Goal: Information Seeking & Learning: Learn about a topic

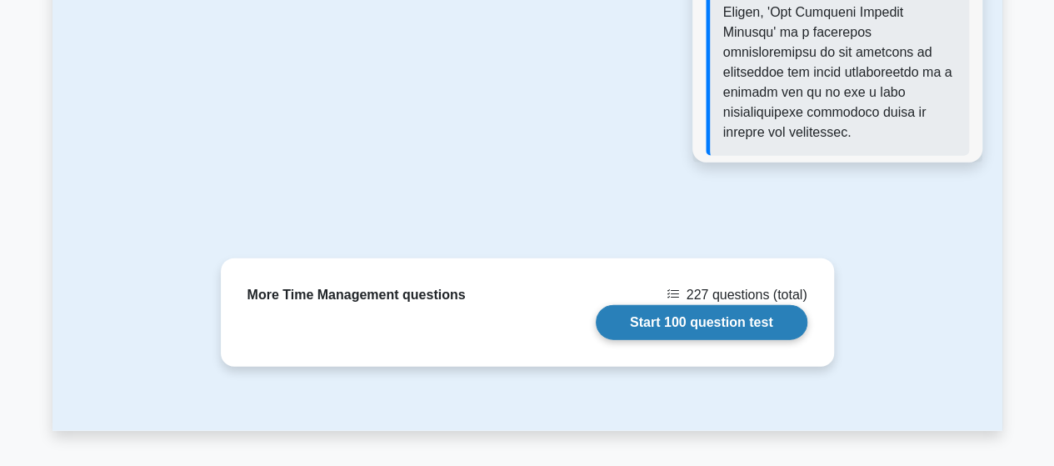
scroll to position [1834, 0]
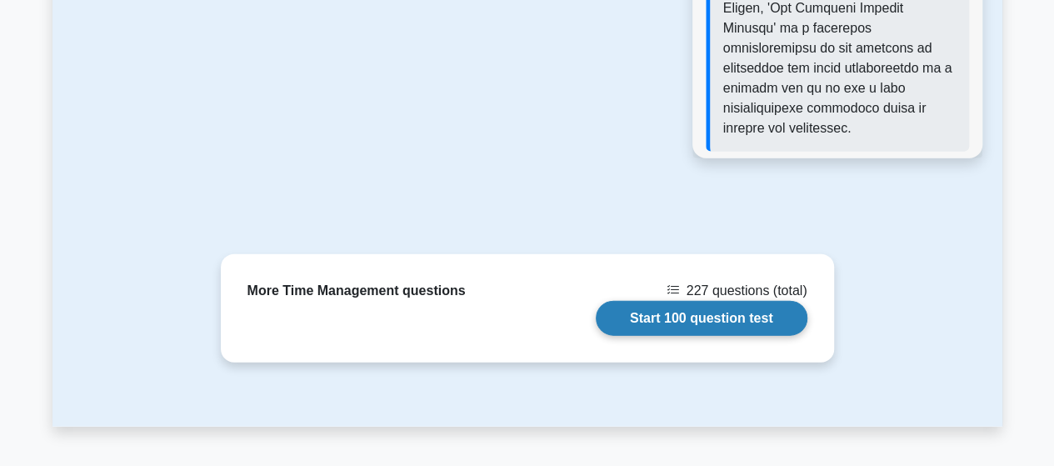
click at [648, 301] on link "Start 100 question test" at bounding box center [702, 318] width 212 height 35
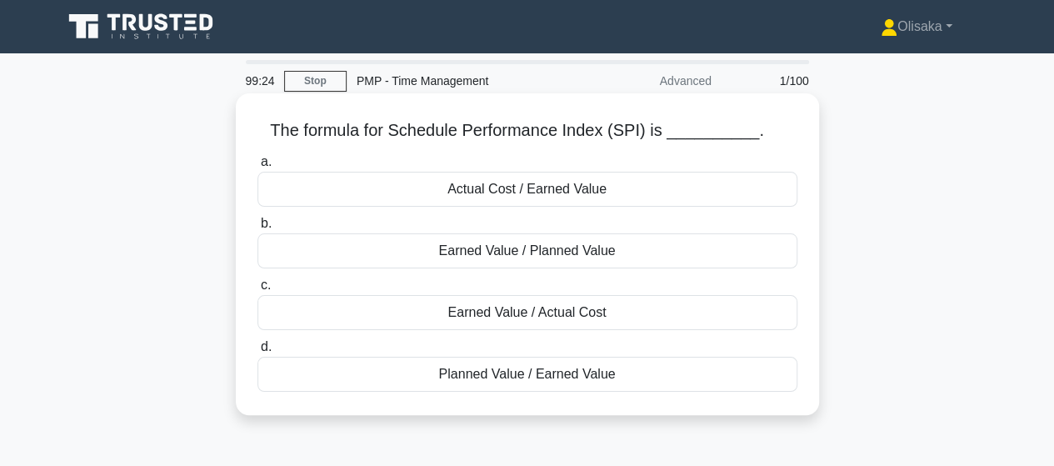
click at [489, 251] on div "Earned Value / Planned Value" at bounding box center [528, 250] width 540 height 35
click at [258, 229] on input "b. Earned Value / Planned Value" at bounding box center [258, 223] width 0 height 11
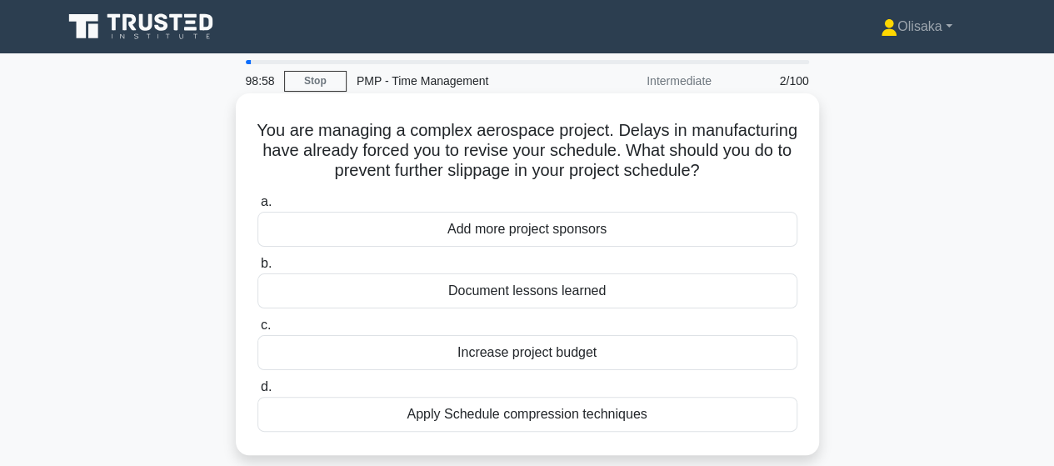
click at [492, 416] on div "Apply Schedule compression techniques" at bounding box center [528, 414] width 540 height 35
click at [258, 393] on input "d. Apply Schedule compression techniques" at bounding box center [258, 387] width 0 height 11
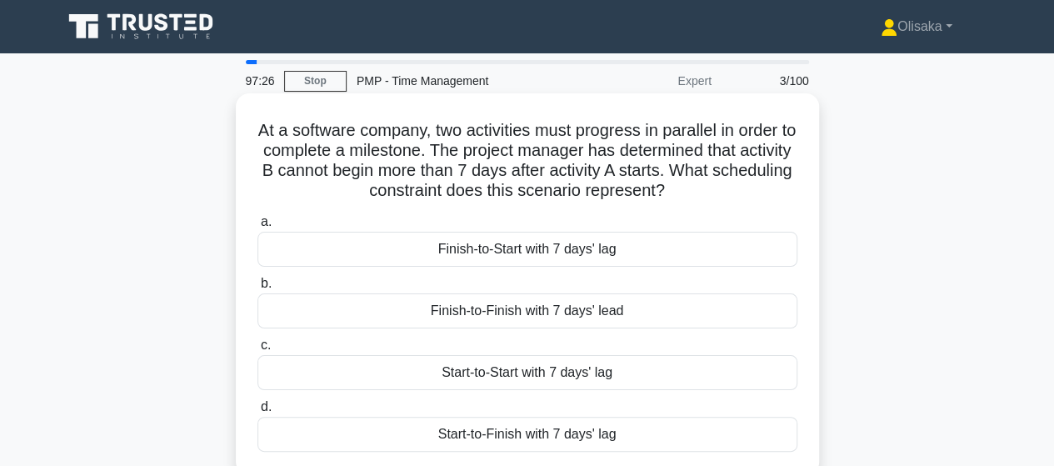
click at [518, 256] on div "Finish-to-Start with 7 days' lag" at bounding box center [528, 249] width 540 height 35
click at [258, 228] on input "a. Finish-to-Start with 7 days' lag" at bounding box center [258, 222] width 0 height 11
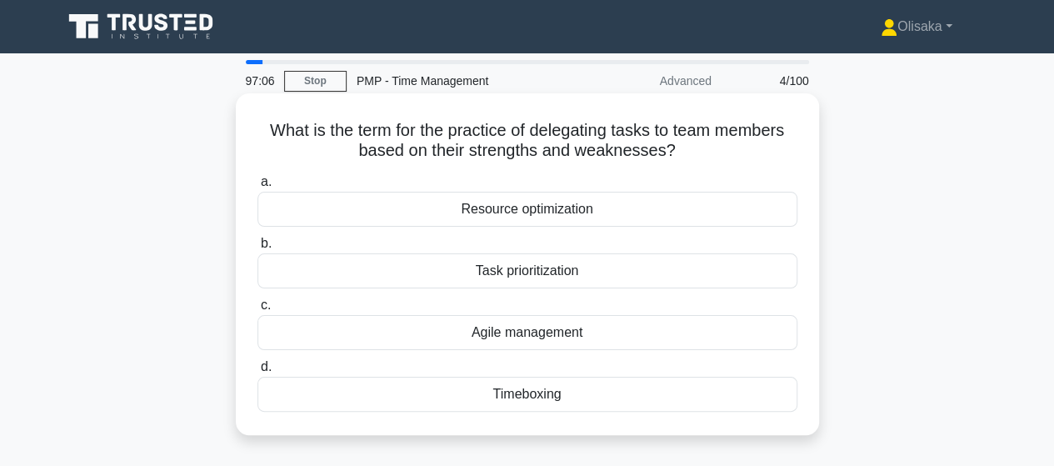
click at [530, 279] on div "Task prioritization" at bounding box center [528, 270] width 540 height 35
click at [258, 249] on input "b. Task prioritization" at bounding box center [258, 243] width 0 height 11
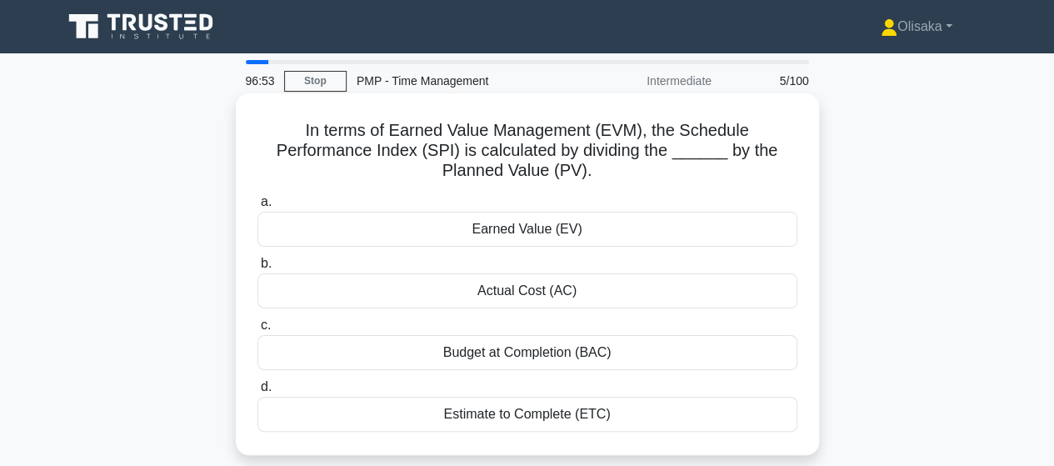
click at [519, 242] on div "Earned Value (EV)" at bounding box center [528, 229] width 540 height 35
click at [258, 208] on input "a. Earned Value (EV)" at bounding box center [258, 202] width 0 height 11
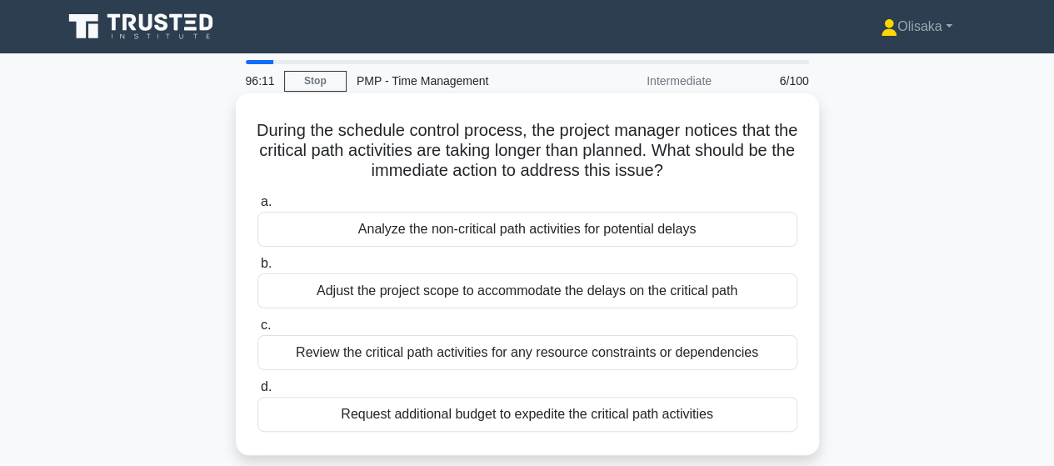
click at [522, 354] on div "Review the critical path activities for any resource constraints or dependencies" at bounding box center [528, 352] width 540 height 35
click at [258, 331] on input "c. Review the critical path activities for any resource constraints or dependen…" at bounding box center [258, 325] width 0 height 11
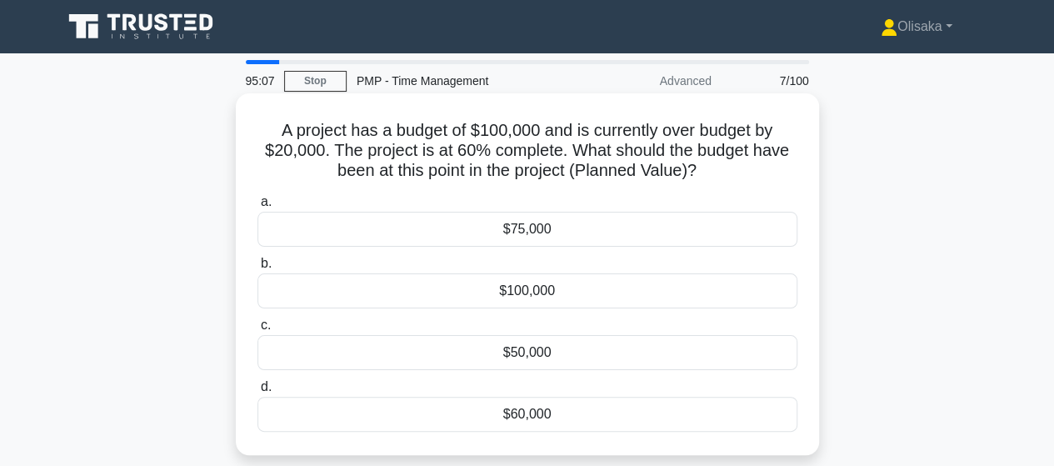
click at [528, 298] on div "$100,000" at bounding box center [528, 290] width 540 height 35
click at [258, 269] on input "b. $100,000" at bounding box center [258, 263] width 0 height 11
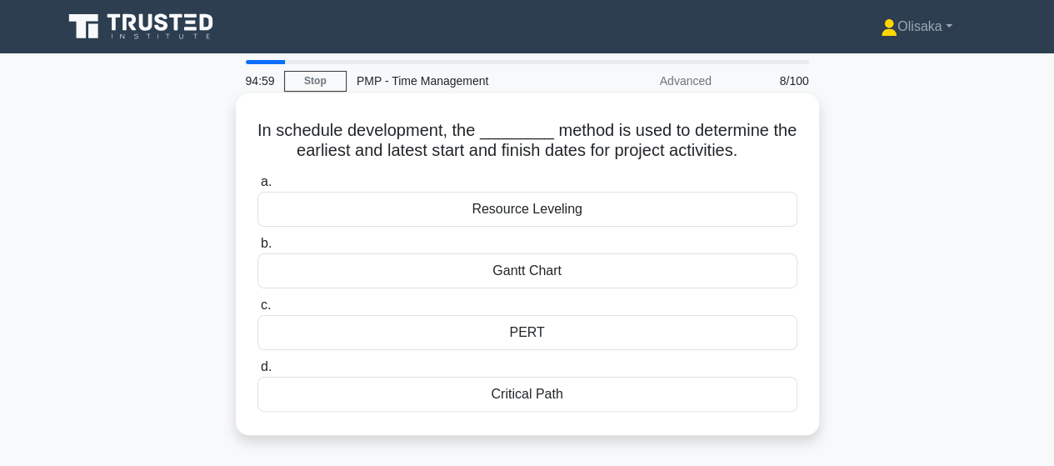
click at [518, 395] on div "Critical Path" at bounding box center [528, 394] width 540 height 35
click at [258, 373] on input "d. Critical Path" at bounding box center [258, 367] width 0 height 11
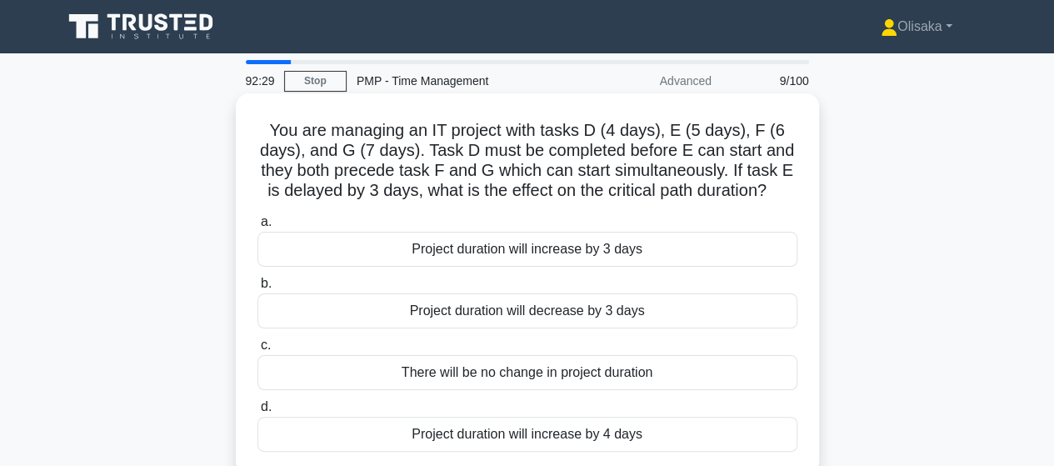
click at [517, 320] on div "Project duration will decrease by 3 days" at bounding box center [528, 310] width 540 height 35
click at [258, 289] on input "b. Project duration will decrease by 3 days" at bounding box center [258, 283] width 0 height 11
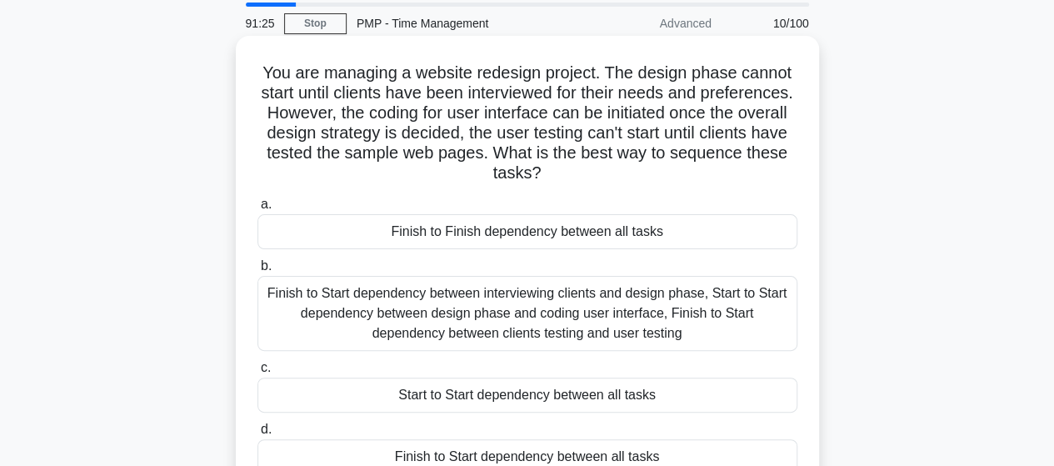
scroll to position [83, 0]
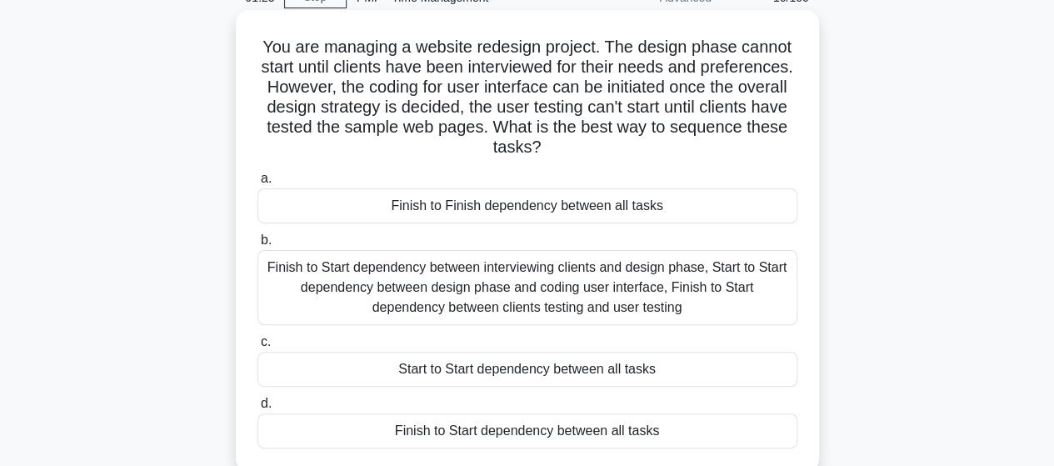
click at [513, 435] on div "Finish to Start dependency between all tasks" at bounding box center [528, 430] width 540 height 35
click at [258, 409] on input "d. Finish to Start dependency between all tasks" at bounding box center [258, 403] width 0 height 11
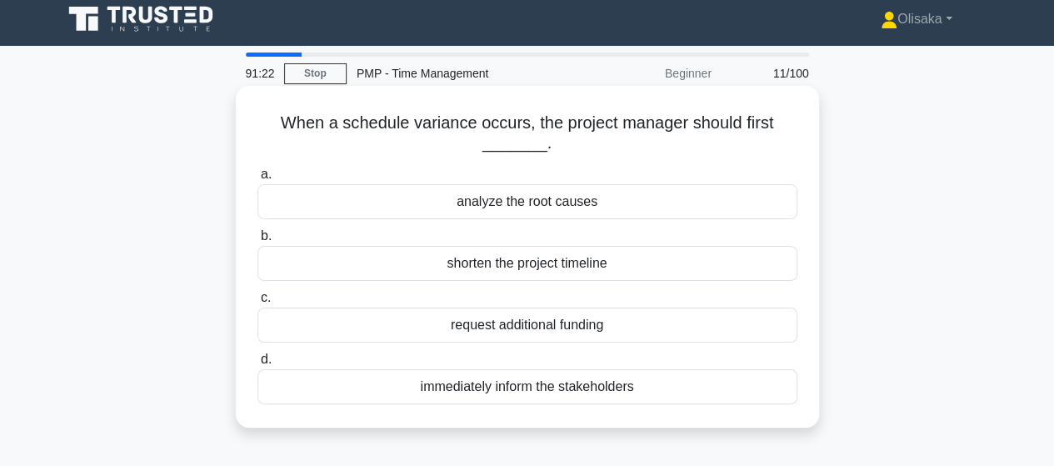
scroll to position [0, 0]
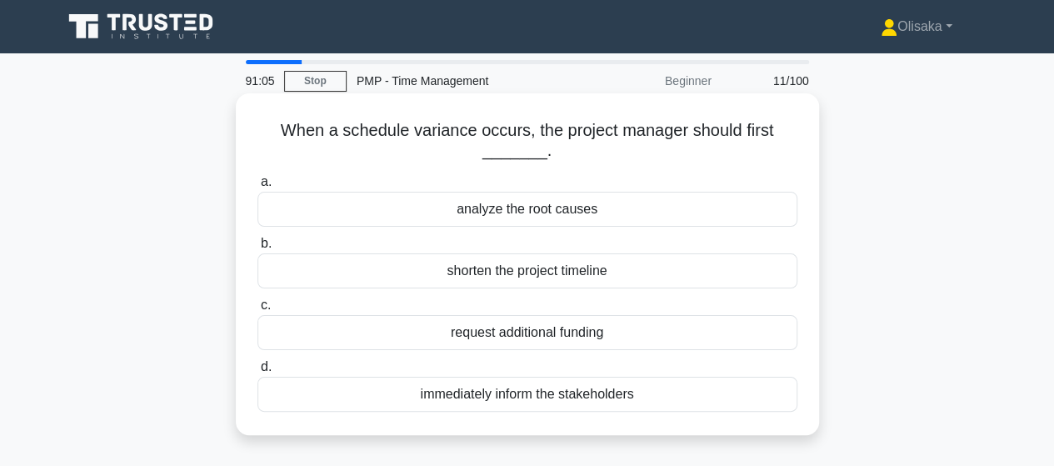
click at [539, 206] on div "analyze the root causes" at bounding box center [528, 209] width 540 height 35
click at [258, 188] on input "a. analyze the root causes" at bounding box center [258, 182] width 0 height 11
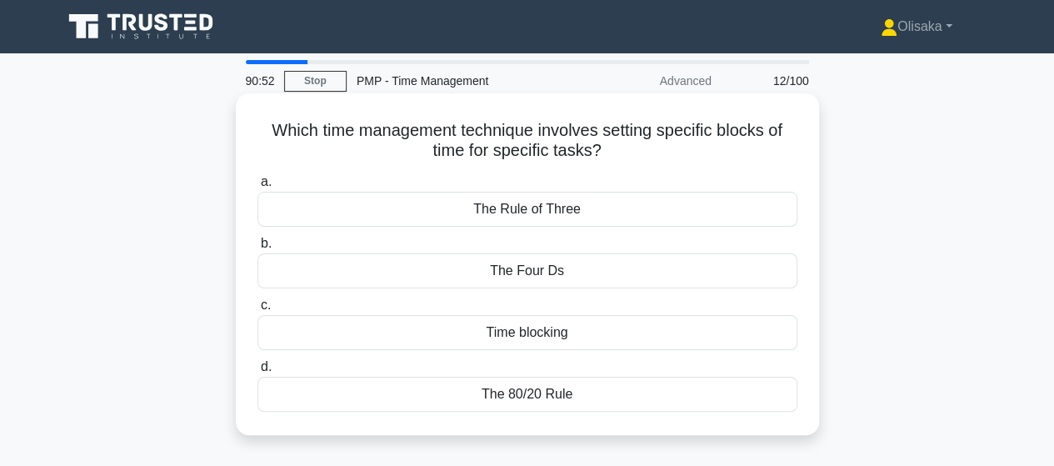
click at [550, 332] on div "Time blocking" at bounding box center [528, 332] width 540 height 35
click at [258, 311] on input "c. Time blocking" at bounding box center [258, 305] width 0 height 11
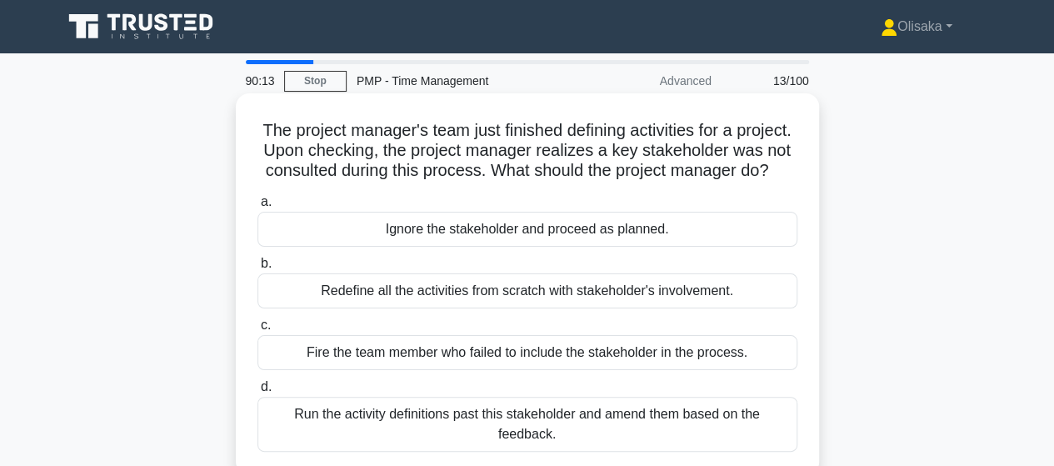
click at [589, 308] on div "Redefine all the activities from scratch with stakeholder's involvement." at bounding box center [528, 290] width 540 height 35
click at [258, 269] on input "b. Redefine all the activities from scratch with stakeholder's involvement." at bounding box center [258, 263] width 0 height 11
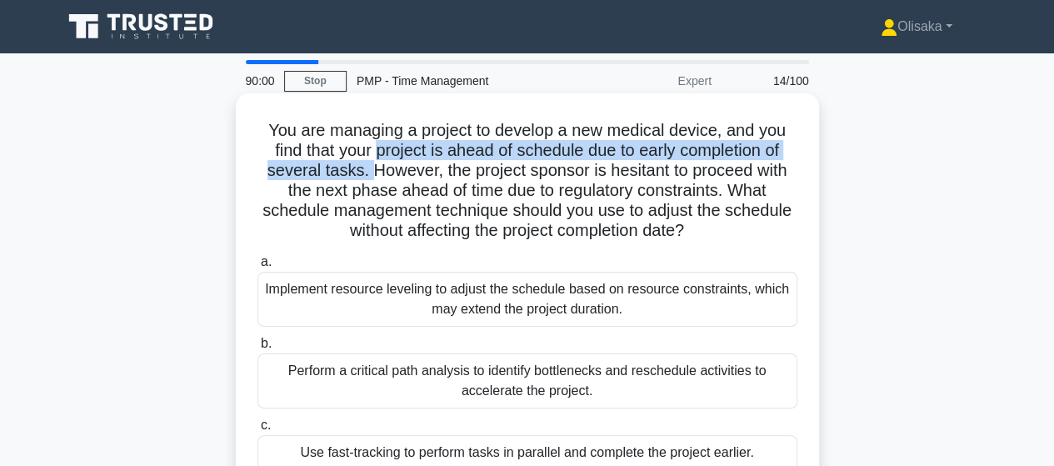
drag, startPoint x: 373, startPoint y: 151, endPoint x: 364, endPoint y: 173, distance: 24.0
click at [364, 173] on h5 "You are managing a project to develop a new medical device, and you find that y…" at bounding box center [527, 181] width 543 height 122
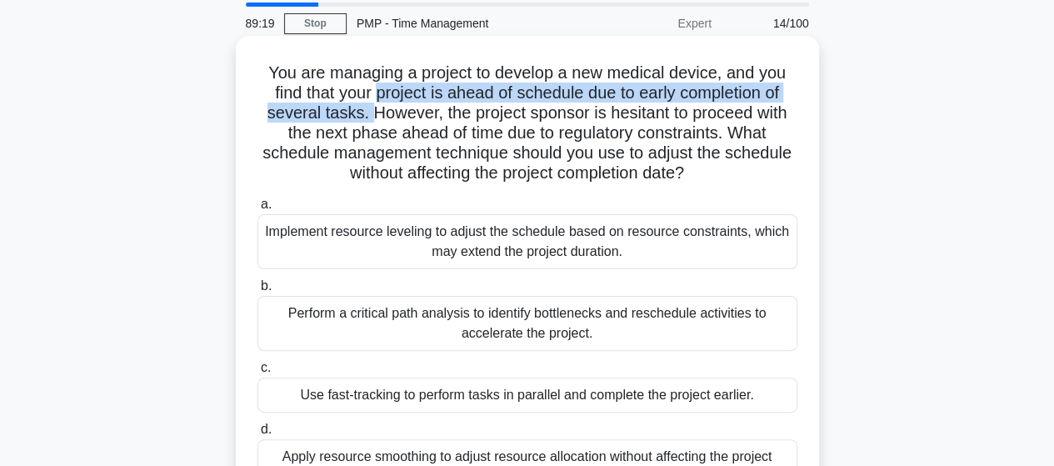
scroll to position [83, 0]
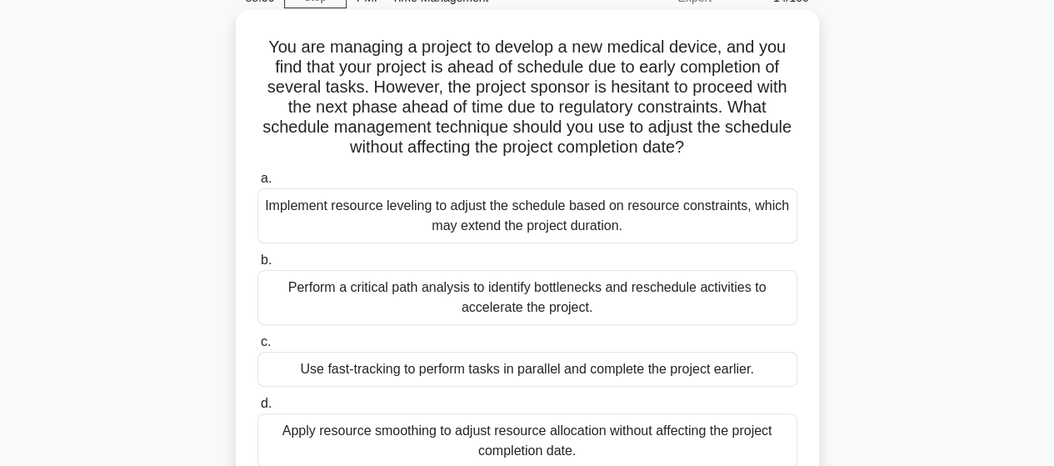
click at [478, 428] on div "Apply resource smoothing to adjust resource allocation without affecting the pr…" at bounding box center [528, 440] width 540 height 55
click at [258, 409] on input "d. Apply resource smoothing to adjust resource allocation without affecting the…" at bounding box center [258, 403] width 0 height 11
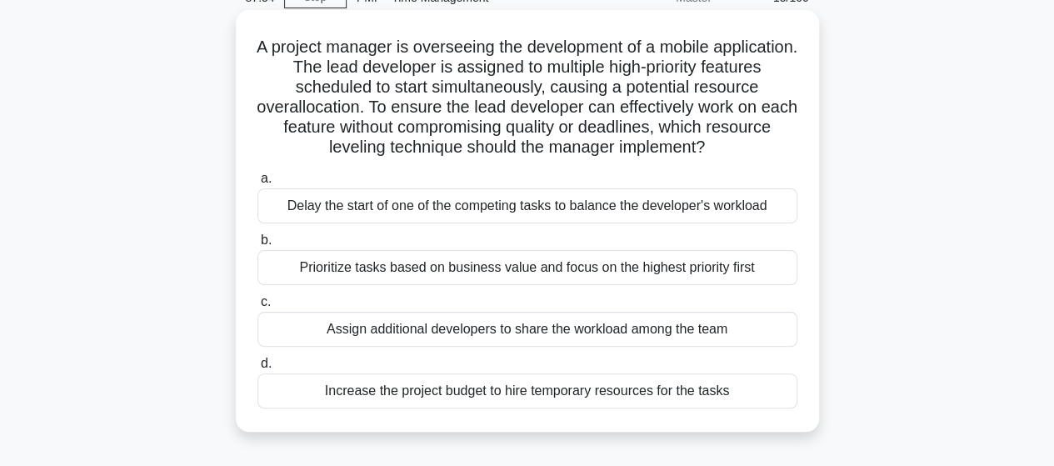
click at [454, 269] on div "Prioritize tasks based on business value and focus on the highest priority first" at bounding box center [528, 267] width 540 height 35
click at [258, 246] on input "b. Prioritize tasks based on business value and focus on the highest priority f…" at bounding box center [258, 240] width 0 height 11
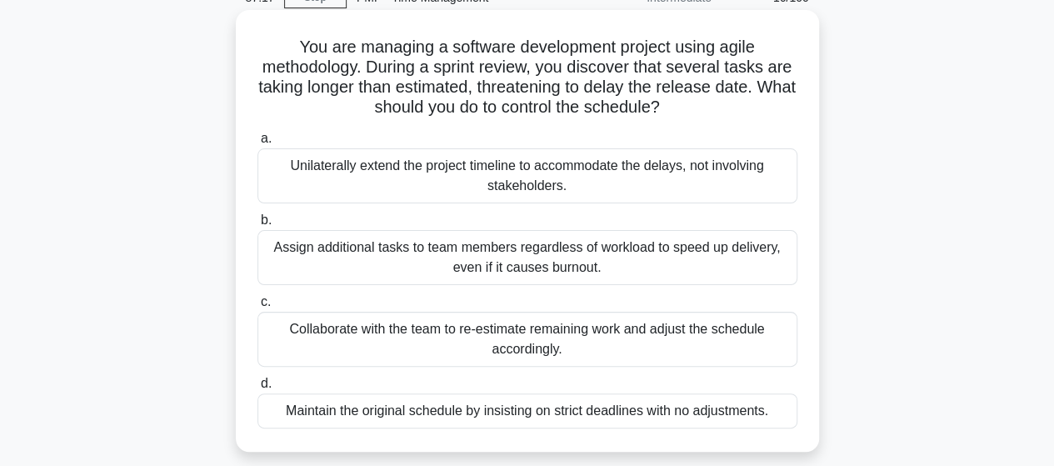
click at [596, 352] on div "Collaborate with the team to re-estimate remaining work and adjust the schedule…" at bounding box center [528, 339] width 540 height 55
click at [258, 308] on input "c. Collaborate with the team to re-estimate remaining work and adjust the sched…" at bounding box center [258, 302] width 0 height 11
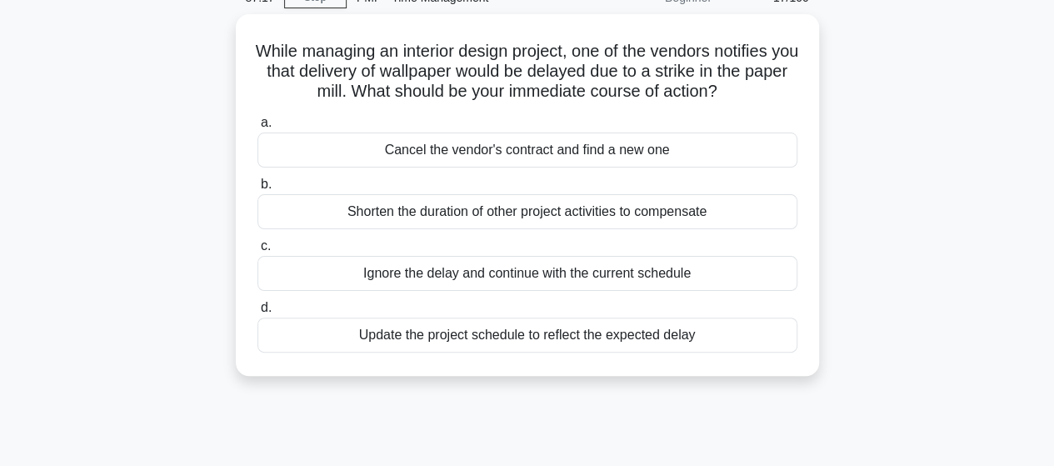
scroll to position [0, 0]
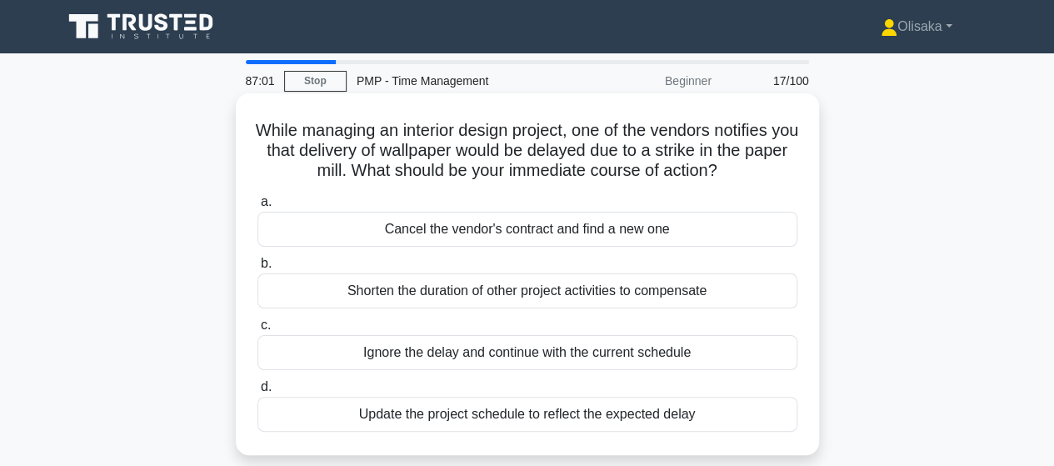
click at [433, 419] on div "Update the project schedule to reflect the expected delay" at bounding box center [528, 414] width 540 height 35
click at [258, 393] on input "d. Update the project schedule to reflect the expected delay" at bounding box center [258, 387] width 0 height 11
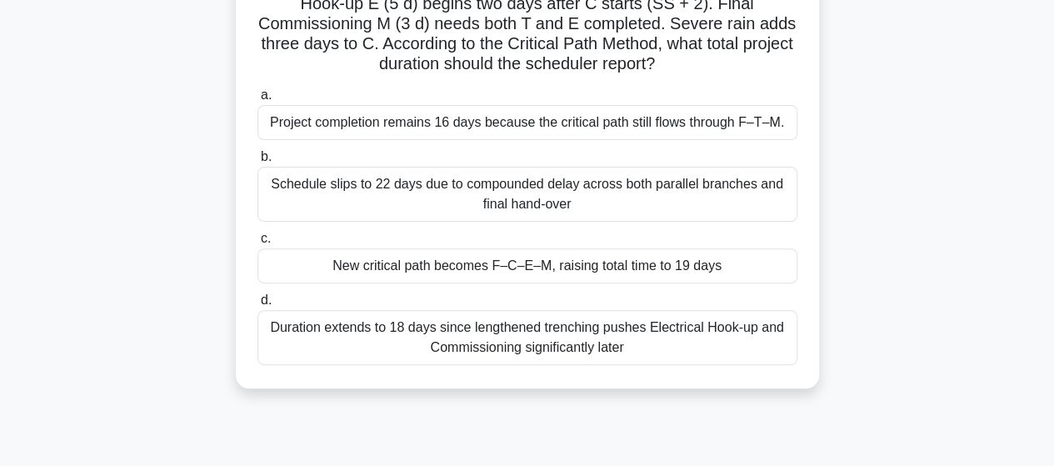
scroll to position [83, 0]
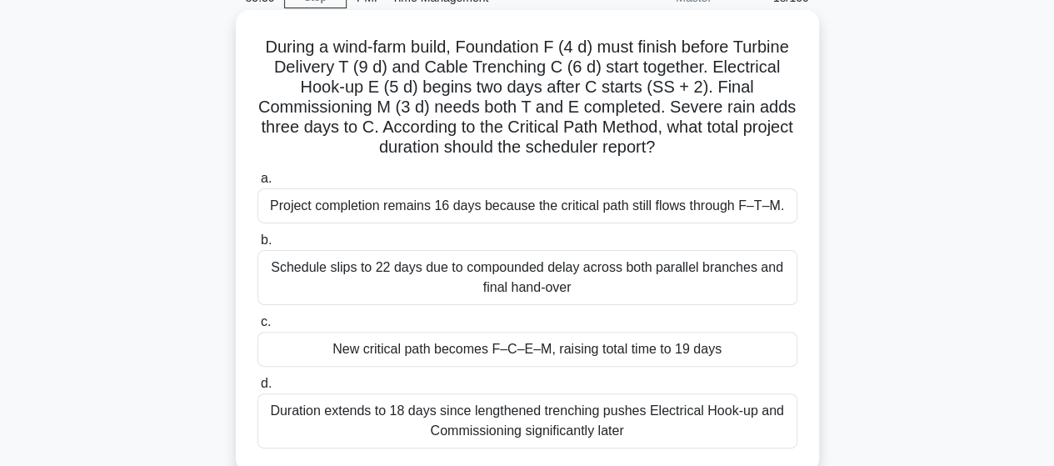
click at [488, 361] on div "New critical path becomes F–C–E–M, raising total time to 19 days" at bounding box center [528, 349] width 540 height 35
click at [258, 328] on input "c. New critical path becomes F–C–E–M, raising total time to 19 days" at bounding box center [258, 322] width 0 height 11
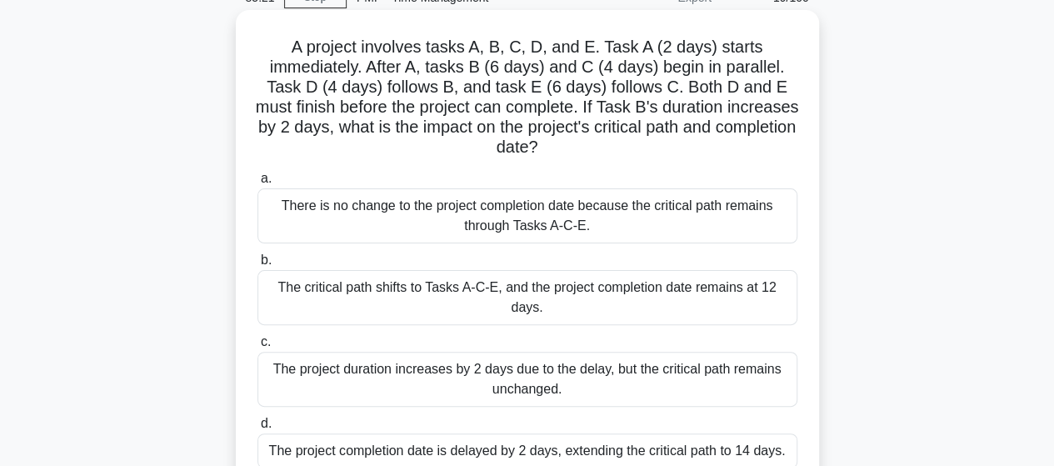
click at [485, 376] on div "The project duration increases by 2 days due to the delay, but the critical pat…" at bounding box center [528, 379] width 540 height 55
click at [258, 348] on input "c. The project duration increases by 2 days due to the delay, but the critical …" at bounding box center [258, 342] width 0 height 11
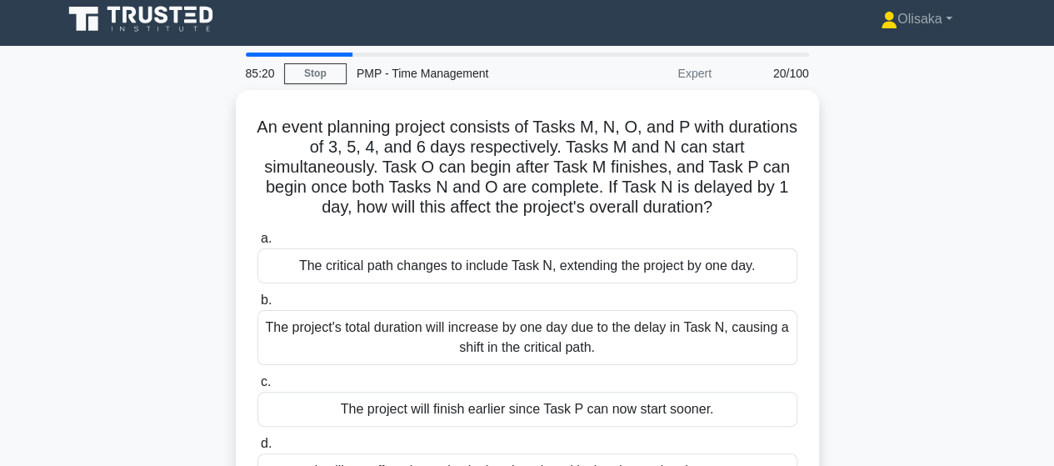
scroll to position [0, 0]
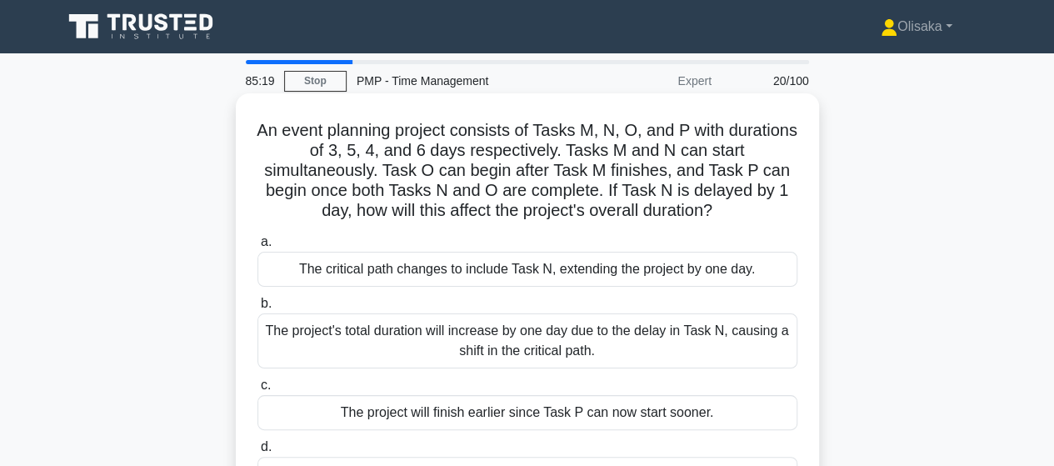
click at [518, 344] on div "The project's total duration will increase by one day due to the delay in Task …" at bounding box center [528, 340] width 540 height 55
click at [258, 309] on input "b. The project's total duration will increase by one day due to the delay in Ta…" at bounding box center [258, 303] width 0 height 11
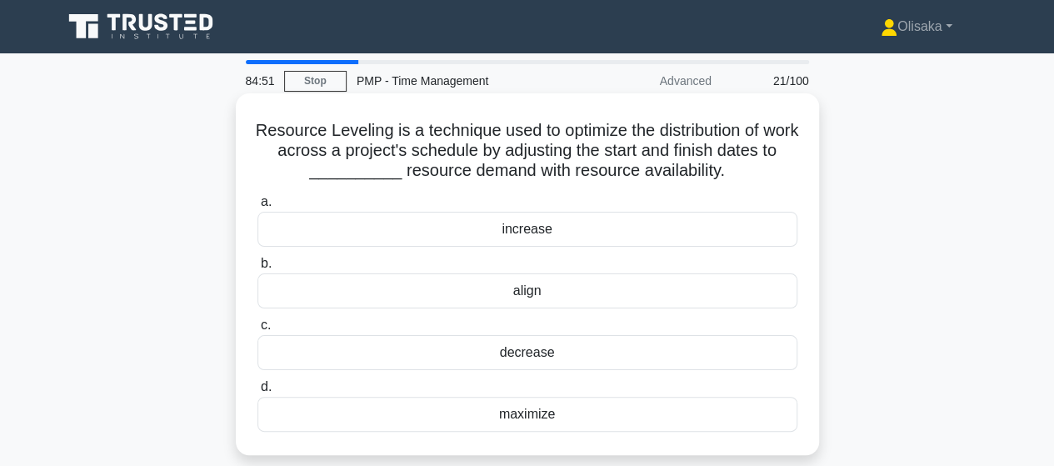
click at [513, 414] on div "maximize" at bounding box center [528, 414] width 540 height 35
click at [258, 393] on input "d. maximize" at bounding box center [258, 387] width 0 height 11
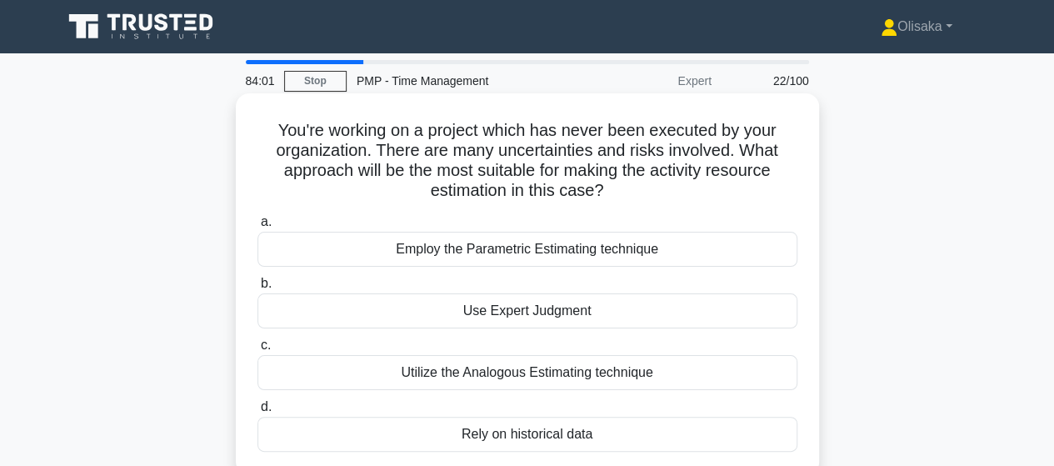
click at [522, 313] on div "Use Expert Judgment" at bounding box center [528, 310] width 540 height 35
click at [258, 289] on input "b. Use Expert Judgment" at bounding box center [258, 283] width 0 height 11
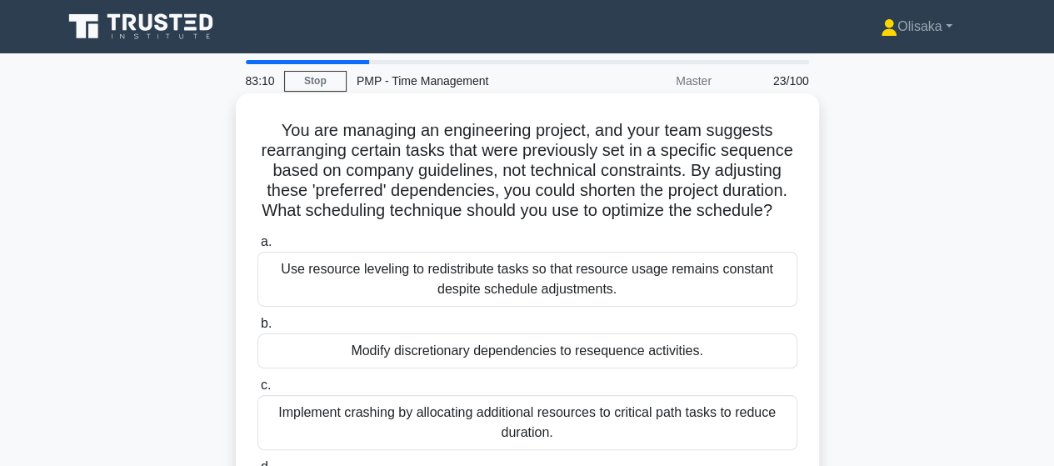
scroll to position [83, 0]
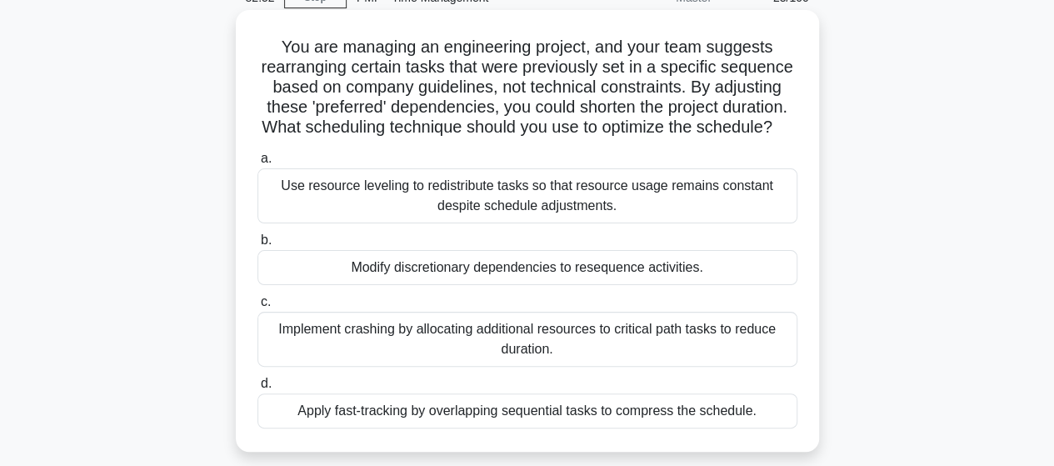
click at [475, 428] on div "Apply fast-tracking by overlapping sequential tasks to compress the schedule." at bounding box center [528, 410] width 540 height 35
click at [258, 389] on input "d. Apply fast-tracking by overlapping sequential tasks to compress the schedule." at bounding box center [258, 383] width 0 height 11
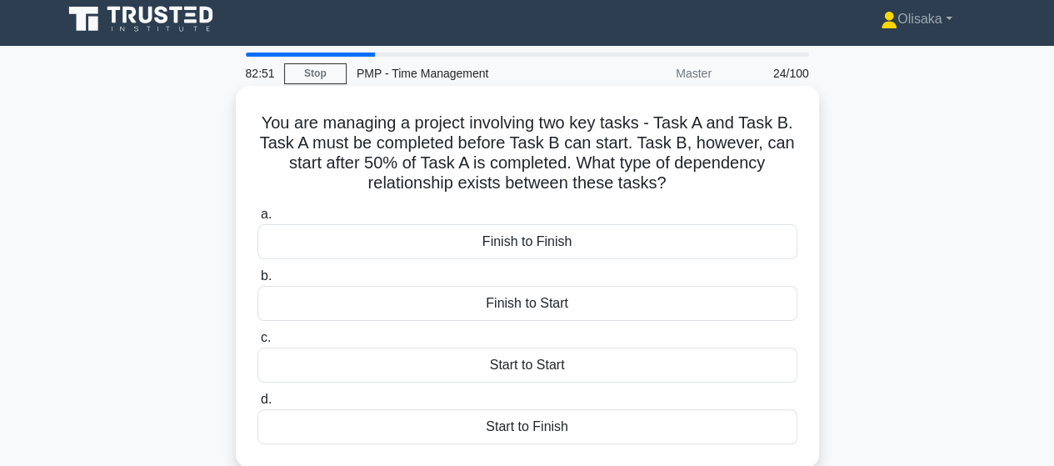
scroll to position [0, 0]
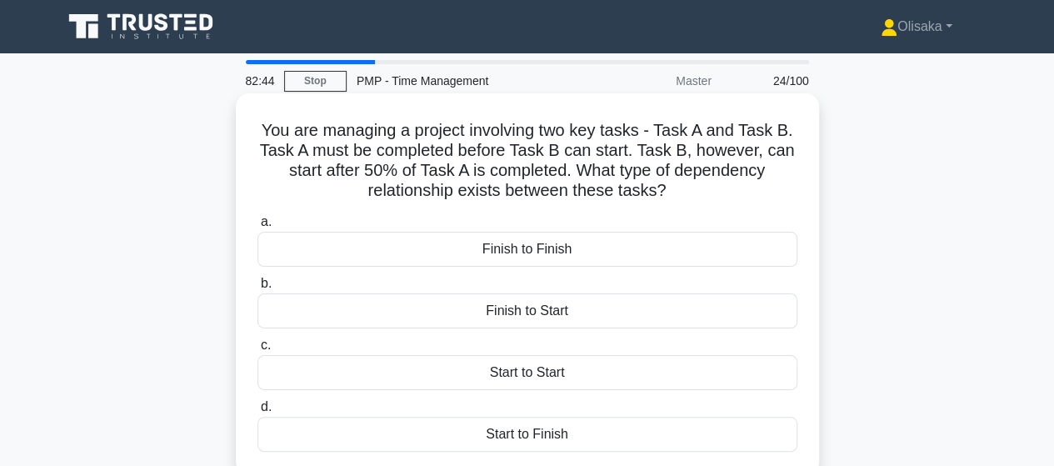
click at [524, 319] on div "Finish to Start" at bounding box center [528, 310] width 540 height 35
click at [258, 289] on input "b. Finish to Start" at bounding box center [258, 283] width 0 height 11
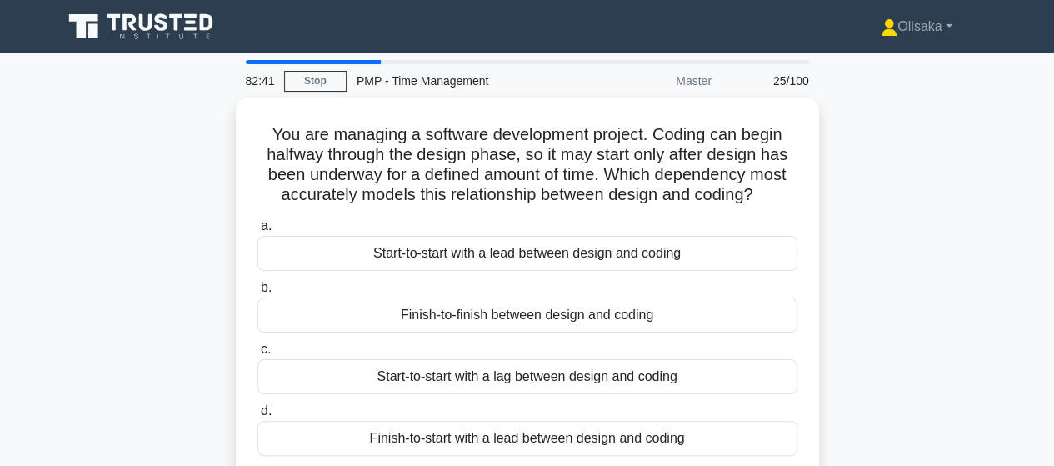
click at [524, 319] on div "Finish-to-finish between design and coding" at bounding box center [528, 315] width 540 height 35
click at [258, 293] on input "b. Finish-to-finish between design and coding" at bounding box center [258, 288] width 0 height 11
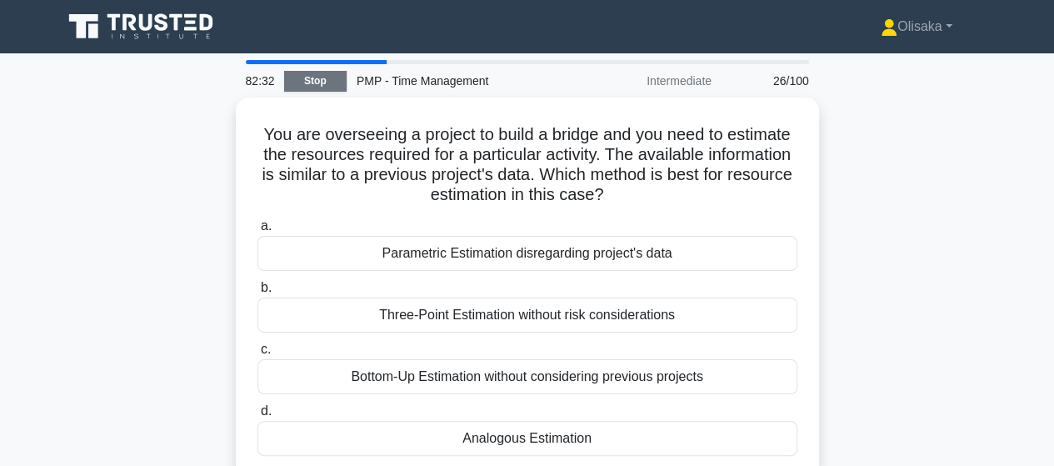
click at [314, 82] on link "Stop" at bounding box center [315, 81] width 63 height 21
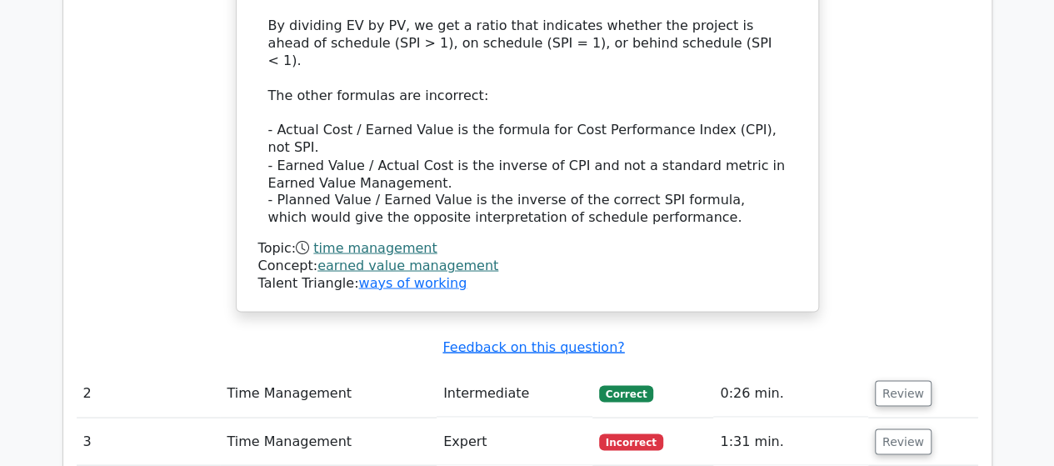
scroll to position [1584, 0]
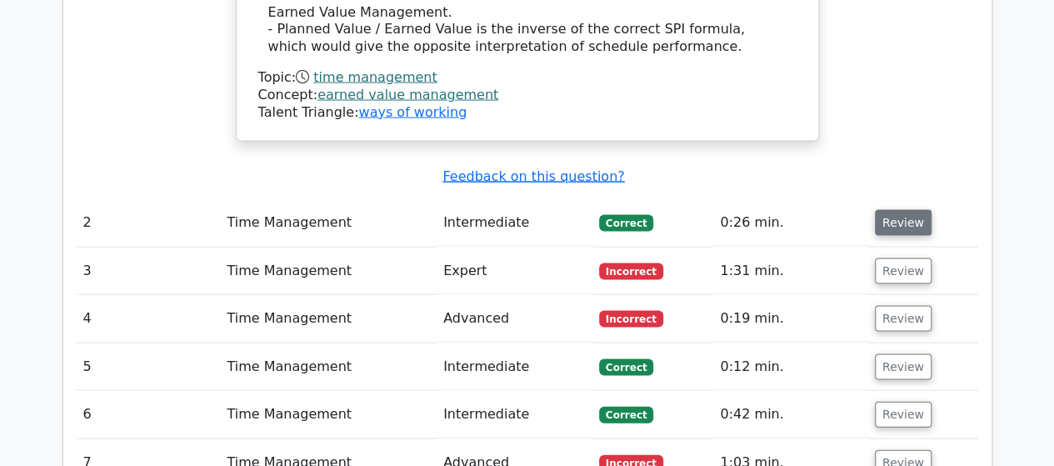
click at [889, 210] on button "Review" at bounding box center [903, 223] width 57 height 26
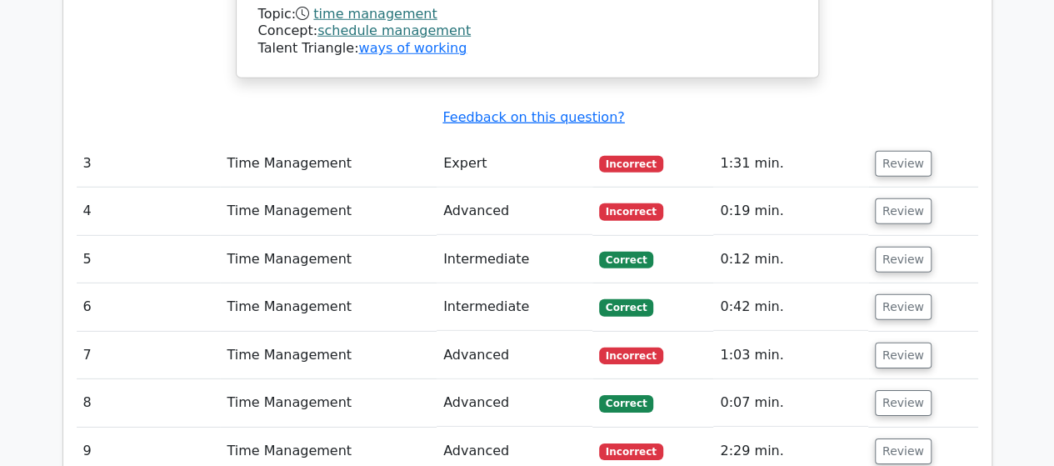
scroll to position [2417, 0]
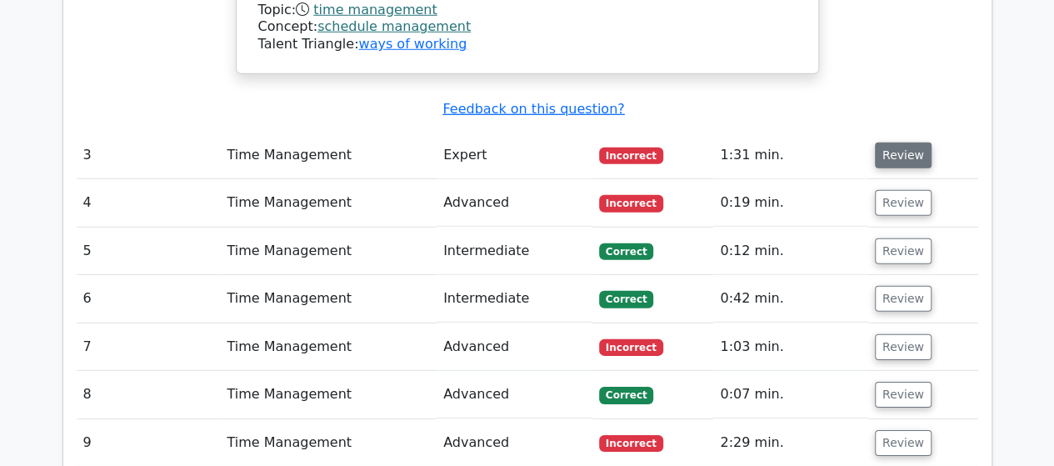
click at [895, 143] on button "Review" at bounding box center [903, 156] width 57 height 26
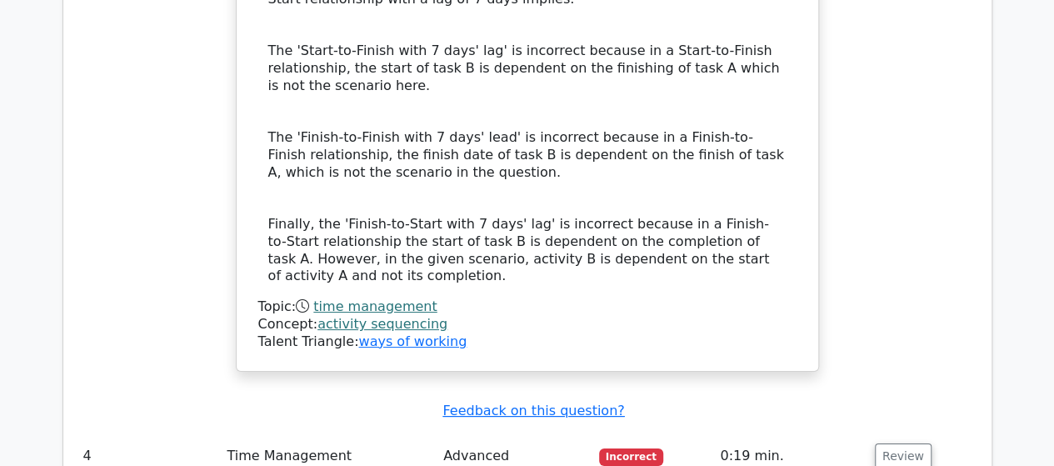
scroll to position [3251, 0]
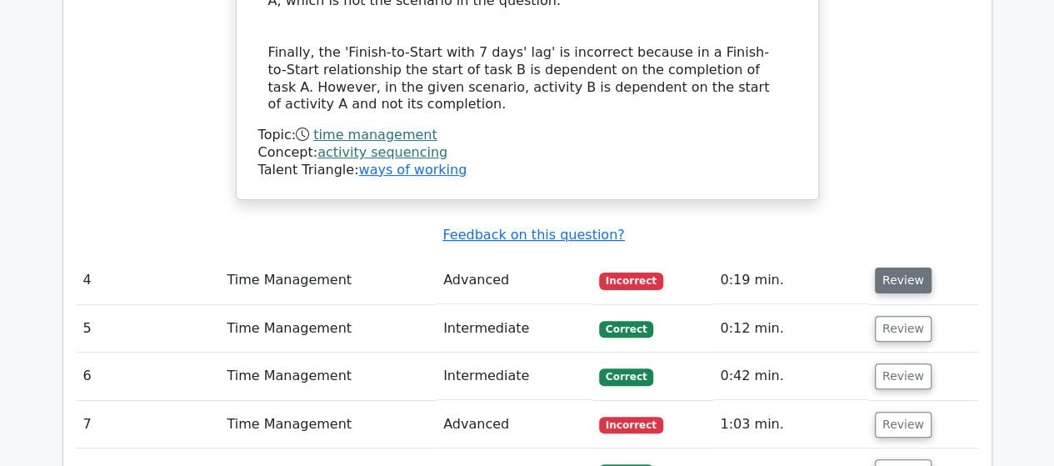
click at [885, 268] on button "Review" at bounding box center [903, 281] width 57 height 26
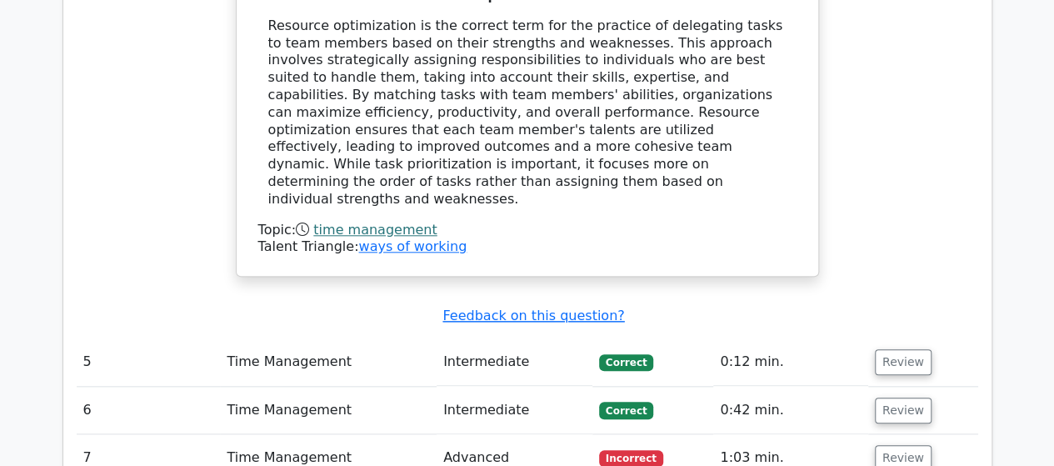
scroll to position [3918, 0]
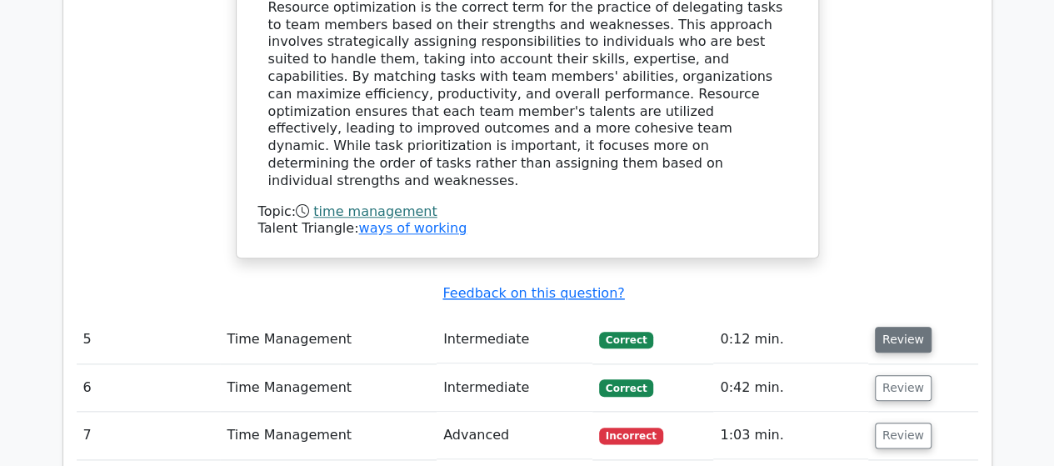
click at [888, 327] on button "Review" at bounding box center [903, 340] width 57 height 26
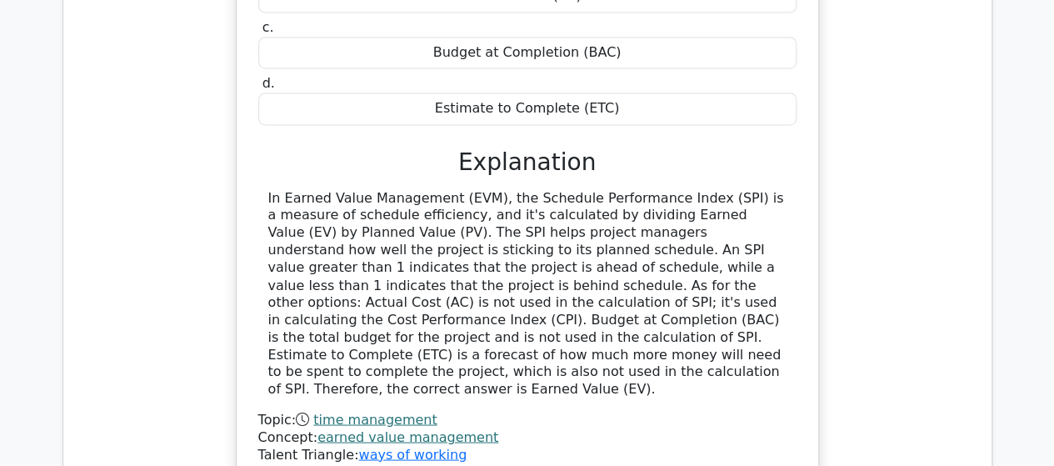
scroll to position [4751, 0]
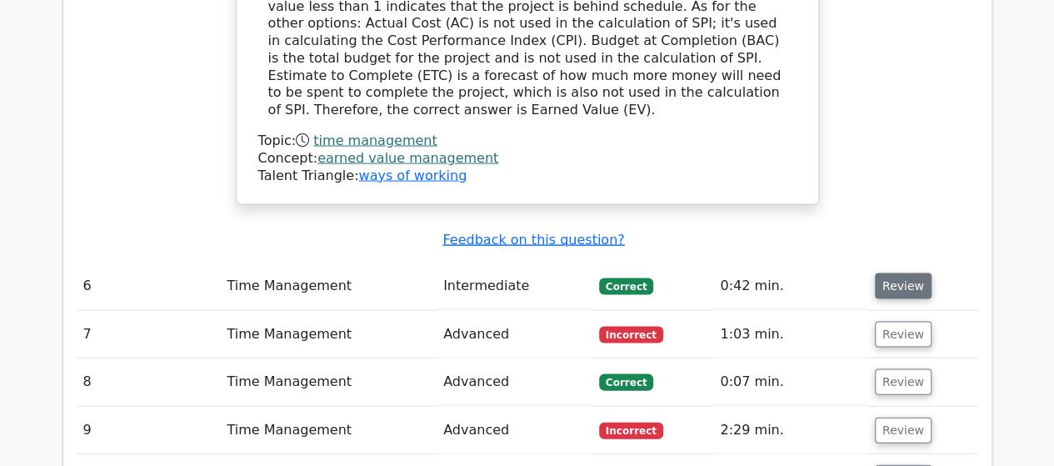
click at [882, 273] on button "Review" at bounding box center [903, 286] width 57 height 26
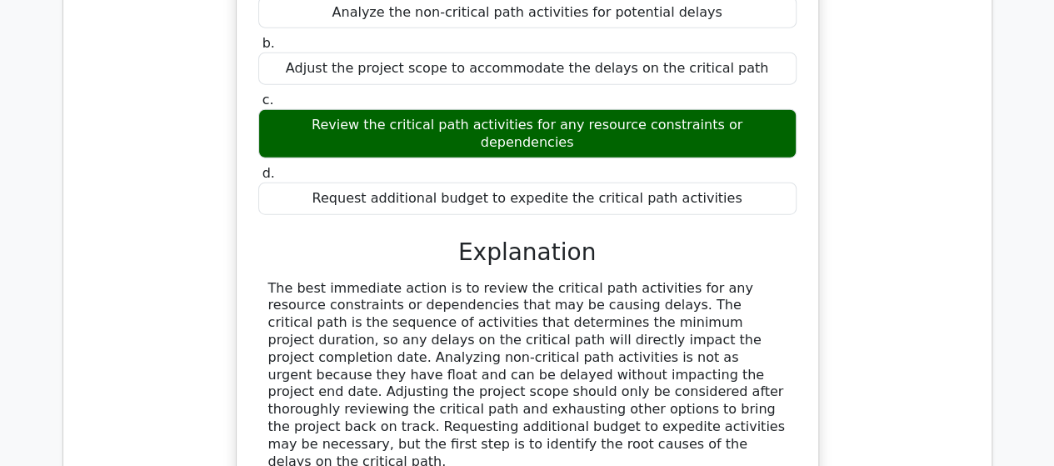
scroll to position [5252, 0]
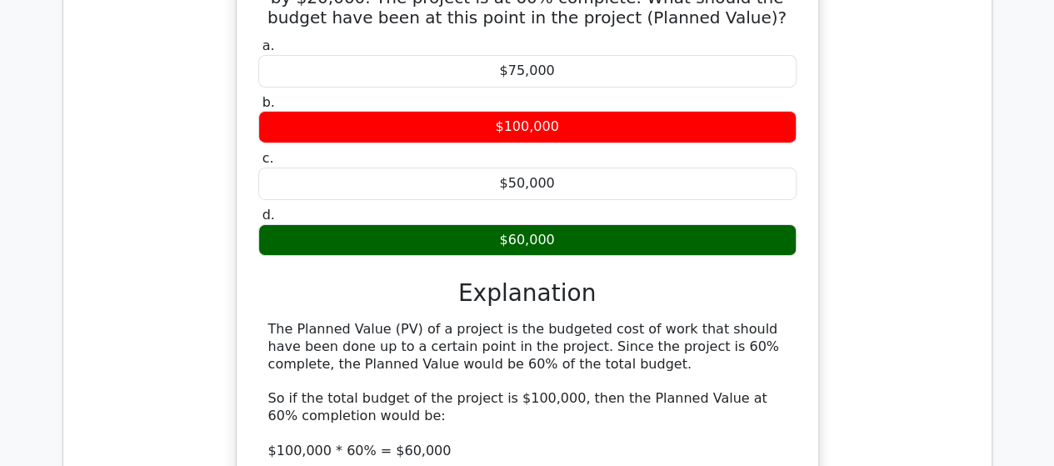
scroll to position [6085, 0]
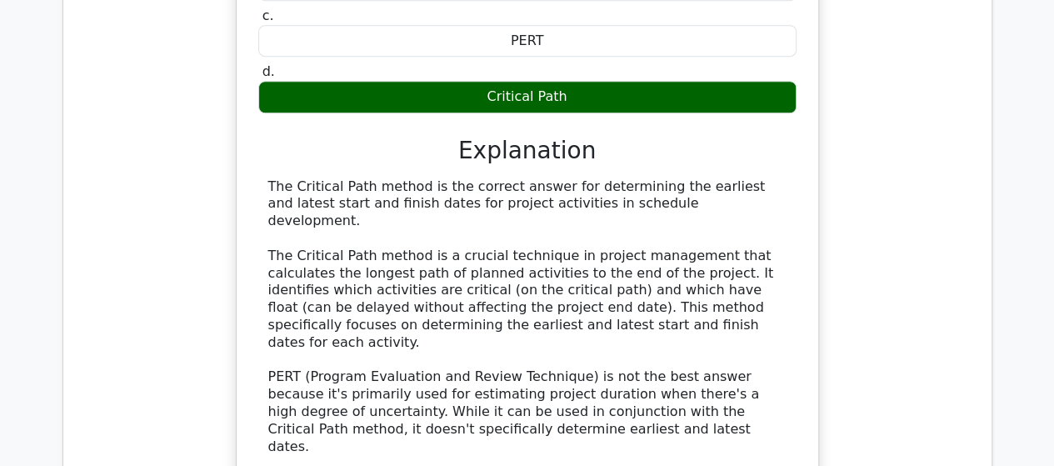
scroll to position [7002, 0]
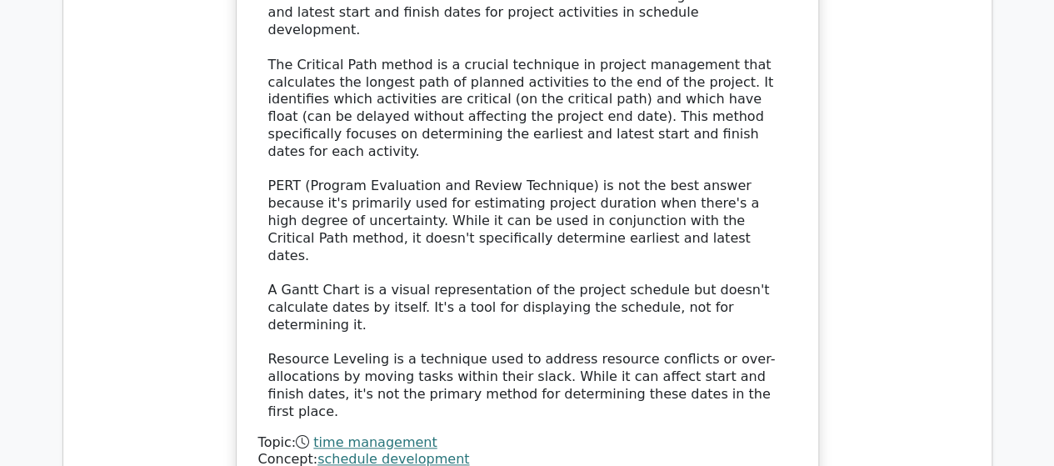
drag, startPoint x: 890, startPoint y: 222, endPoint x: 877, endPoint y: 224, distance: 13.6
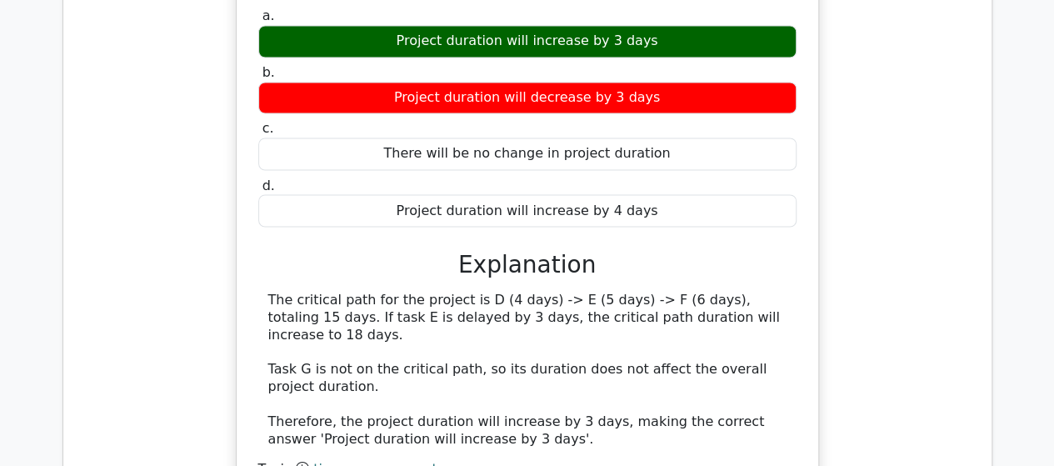
scroll to position [7752, 0]
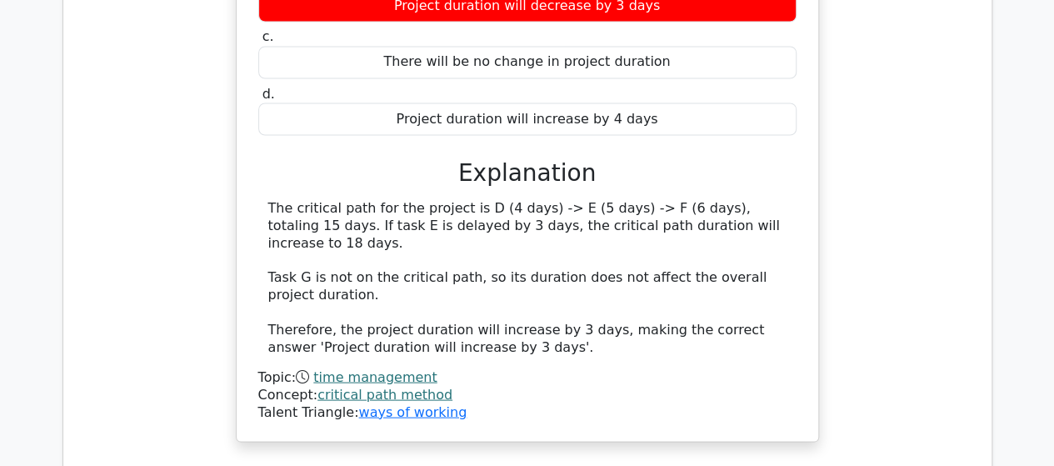
scroll to position [7836, 0]
drag, startPoint x: 260, startPoint y: 169, endPoint x: 659, endPoint y: 268, distance: 410.4
copy h5 "You are managing a website redesign project. The design phase cannot start unti…"
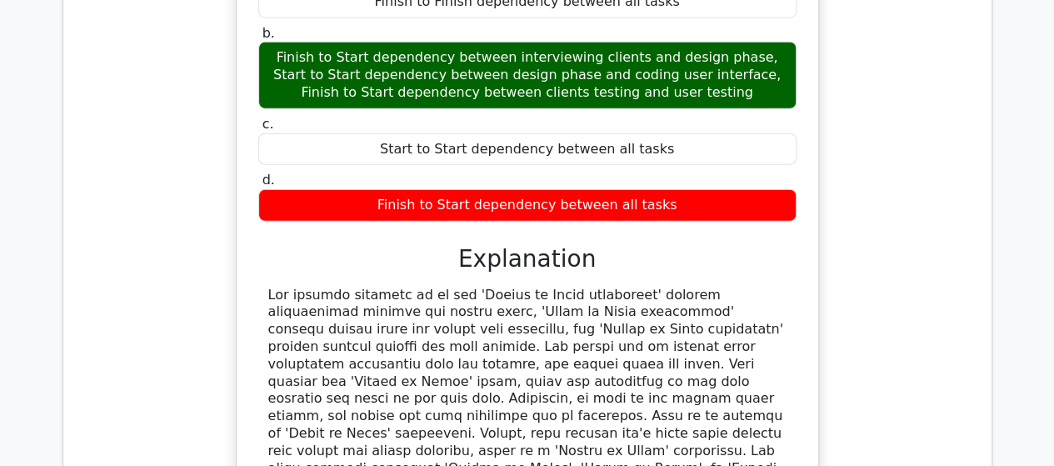
scroll to position [8586, 0]
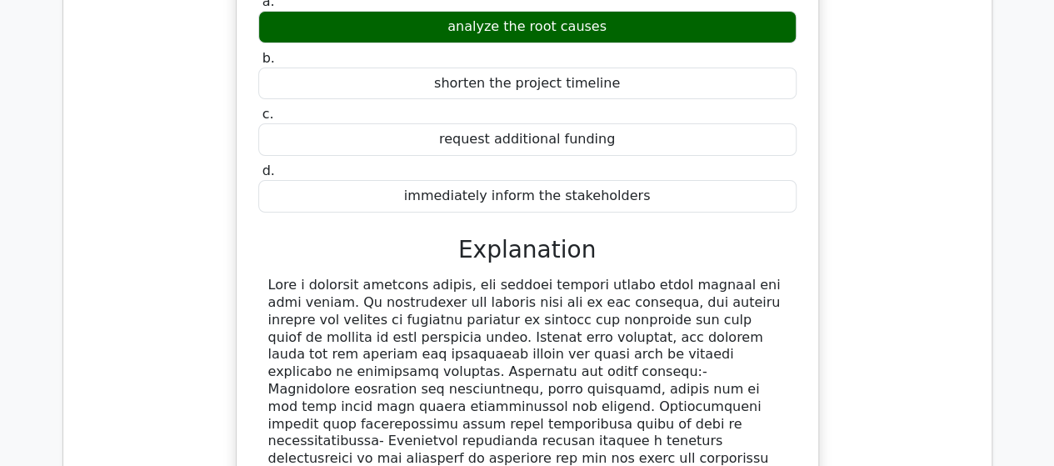
scroll to position [9419, 0]
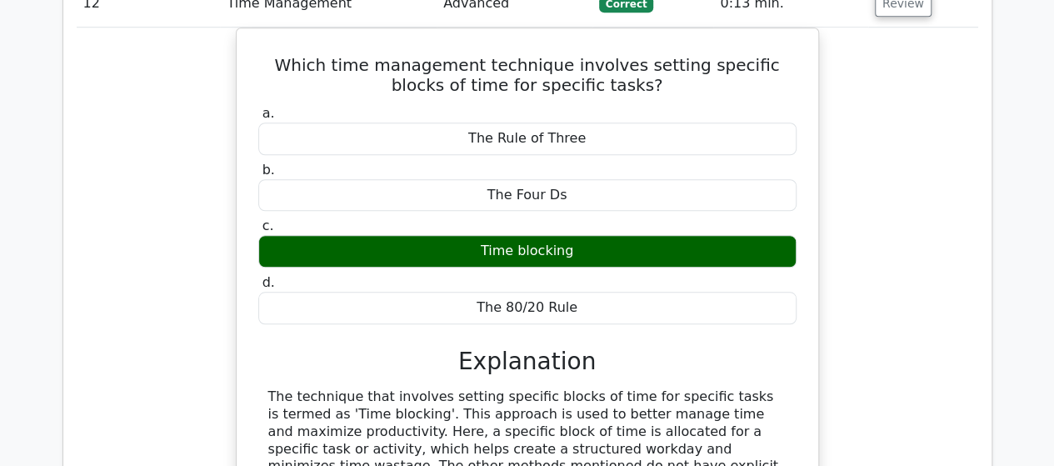
scroll to position [10170, 0]
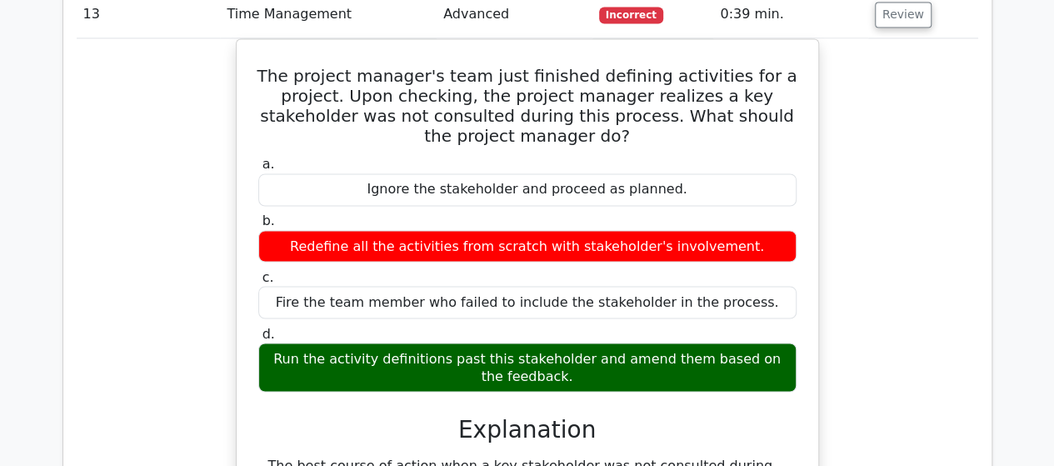
scroll to position [11003, 0]
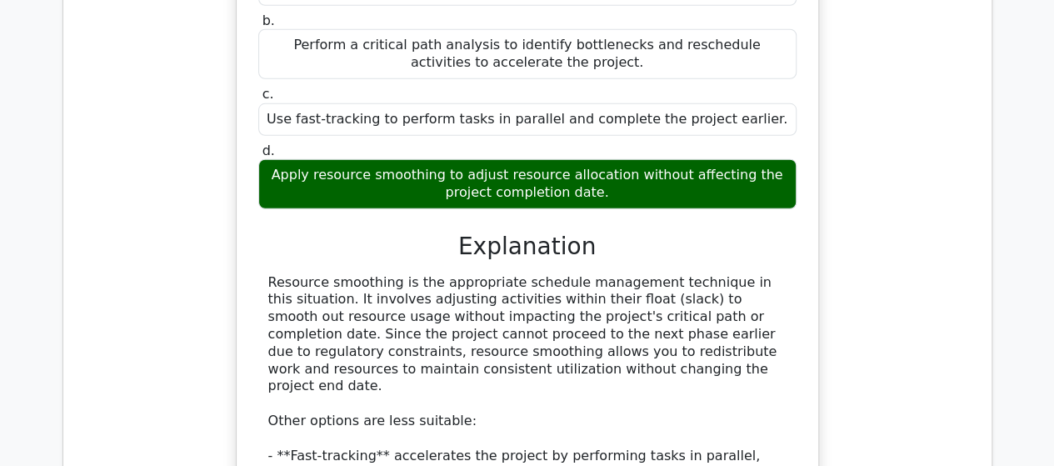
scroll to position [11920, 0]
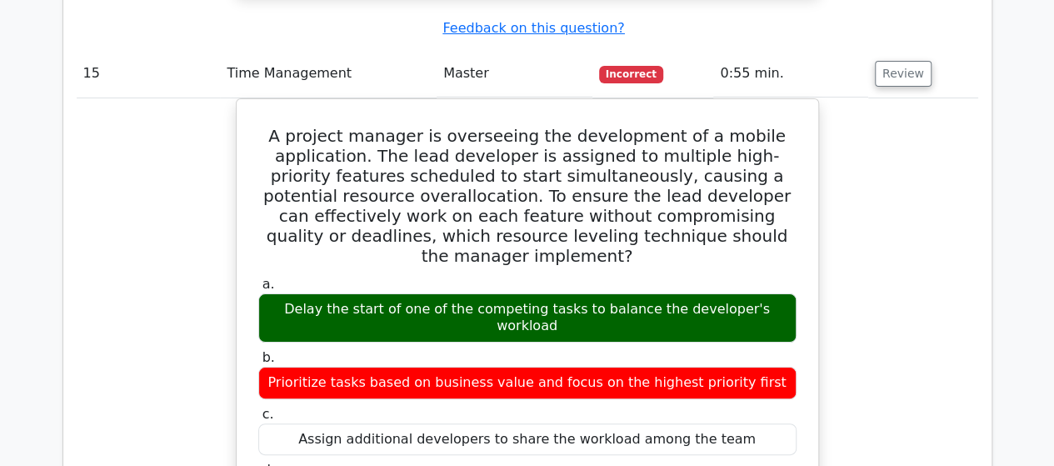
scroll to position [12754, 0]
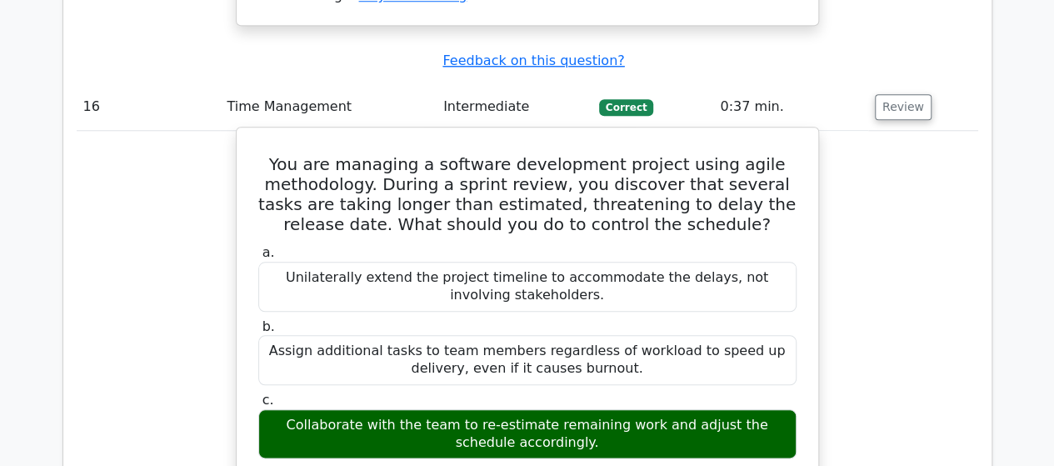
scroll to position [13504, 0]
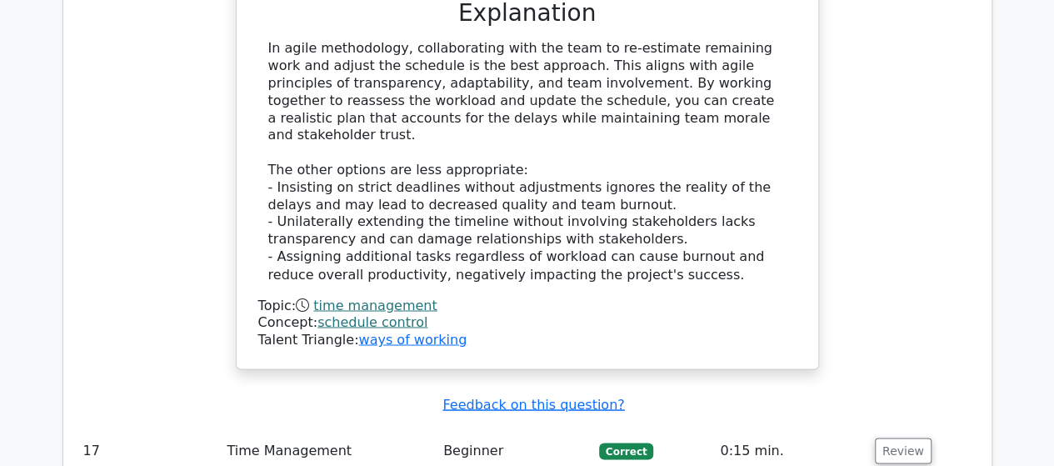
scroll to position [14171, 0]
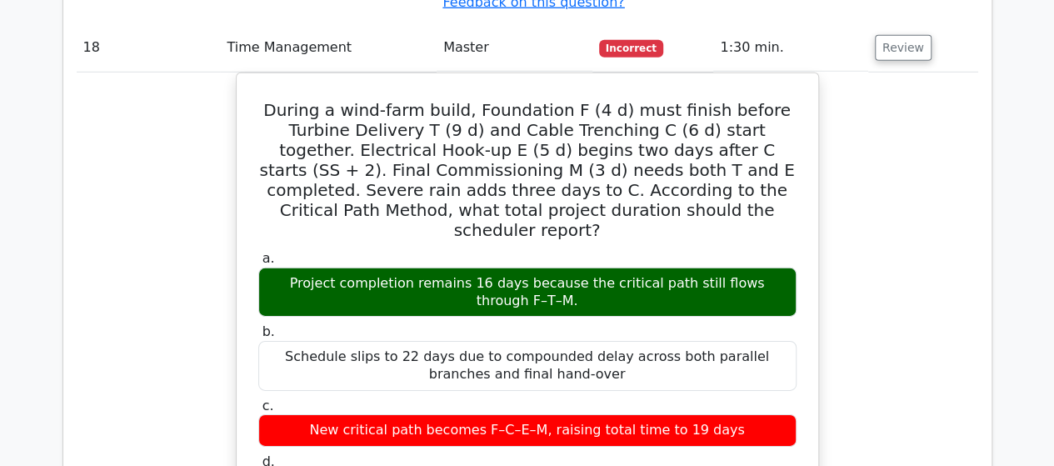
scroll to position [15254, 0]
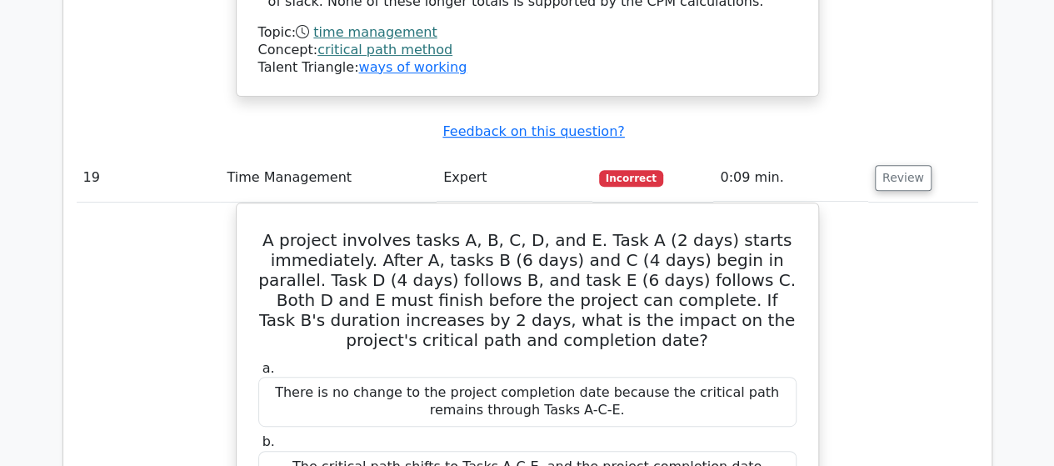
scroll to position [16088, 0]
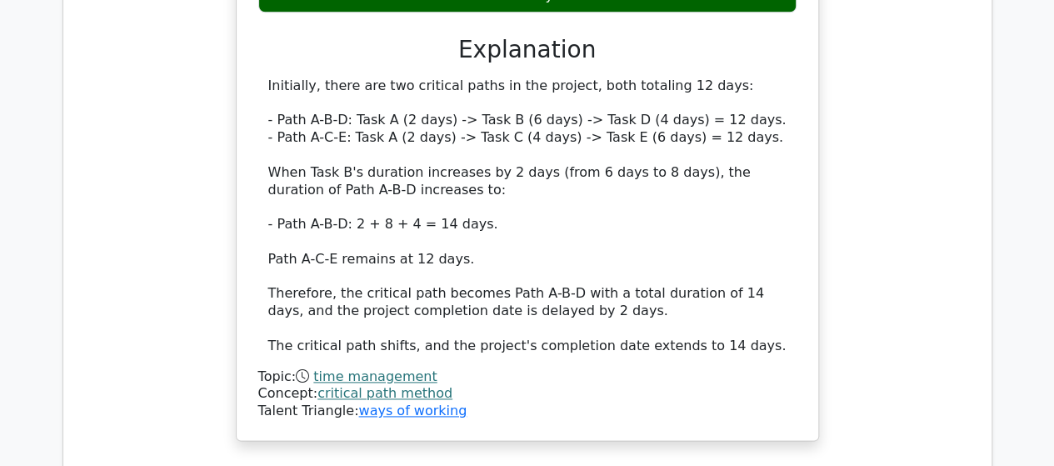
scroll to position [17005, 0]
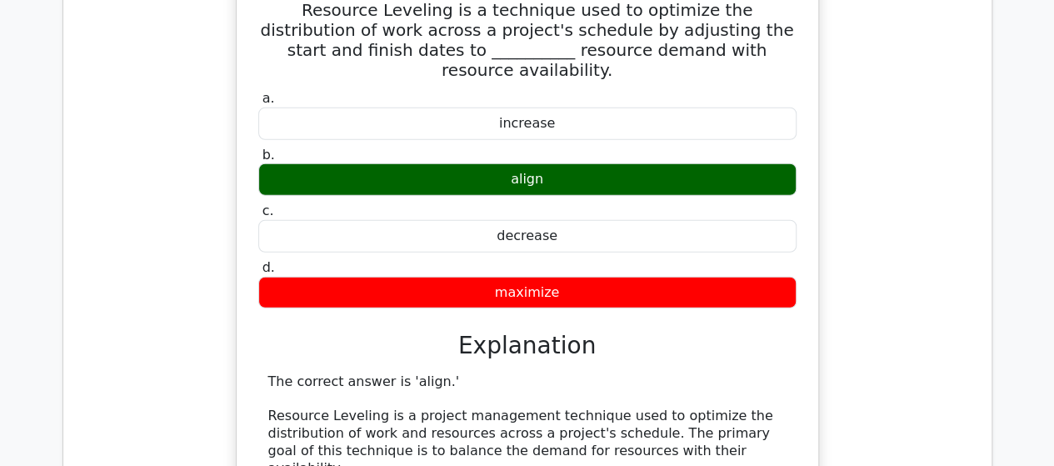
scroll to position [18005, 0]
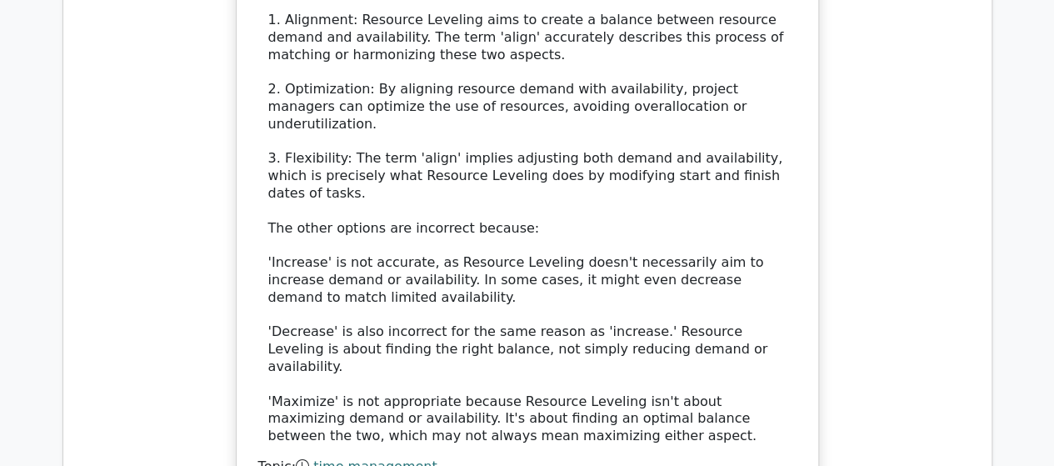
scroll to position [18672, 0]
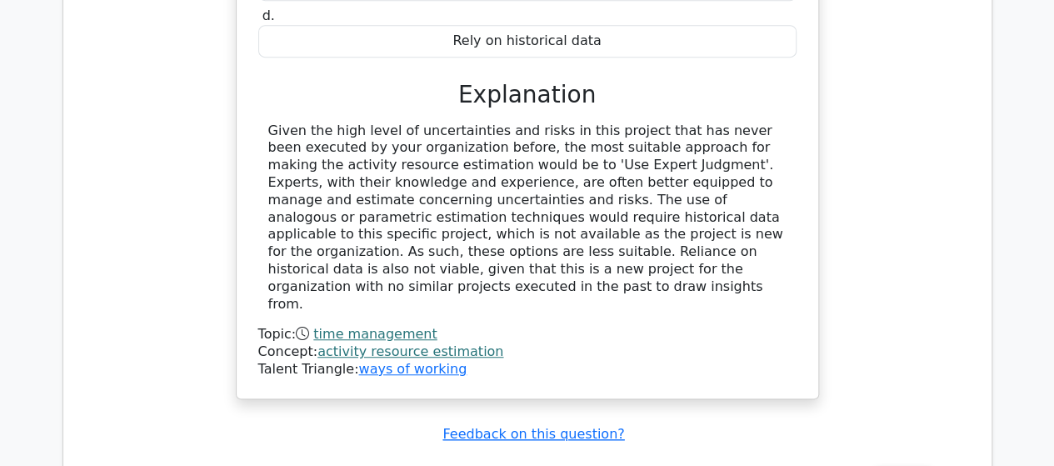
scroll to position [19506, 0]
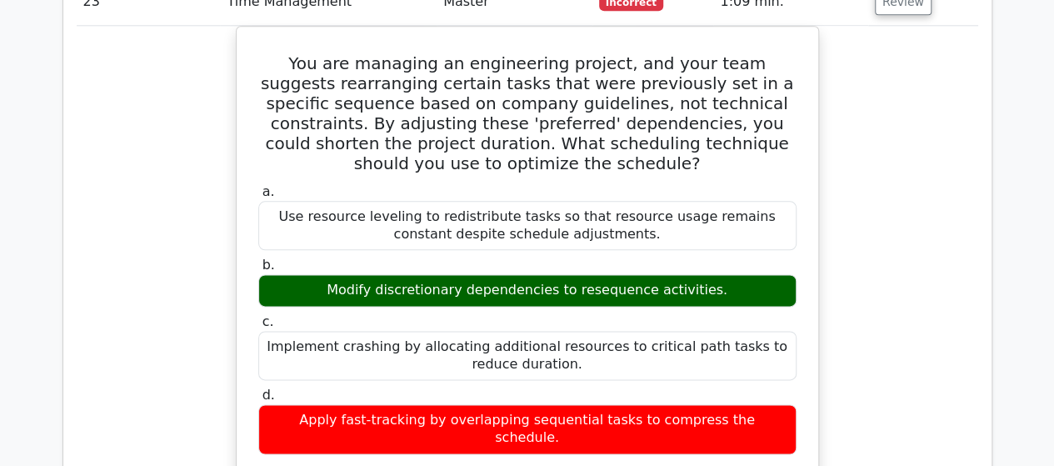
scroll to position [20006, 0]
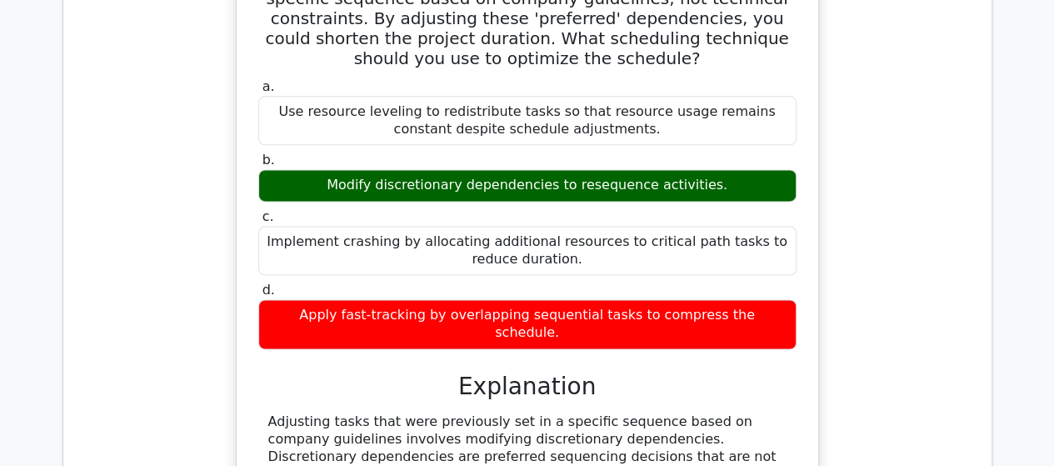
drag, startPoint x: 418, startPoint y: 209, endPoint x: 729, endPoint y: 204, distance: 310.1
copy div "Task A and Task B is a Finish to Start (FS) dependency"
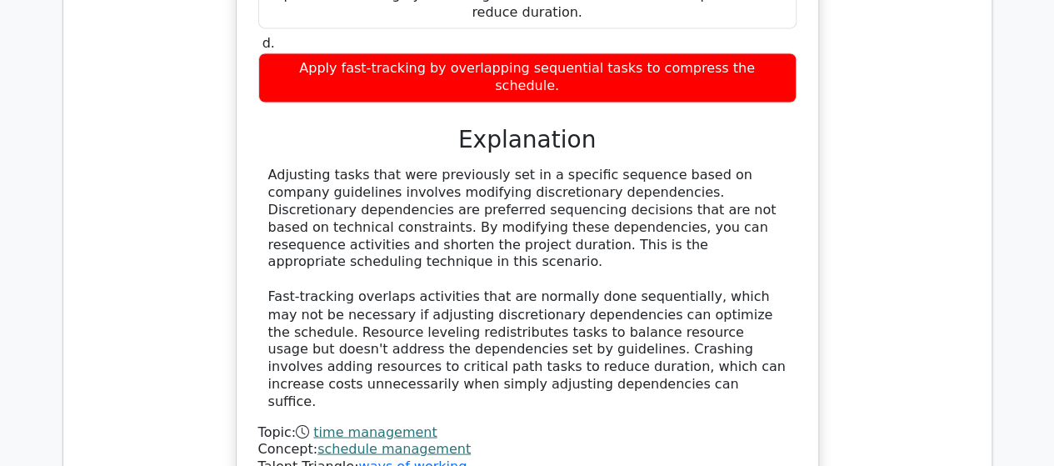
scroll to position [20256, 0]
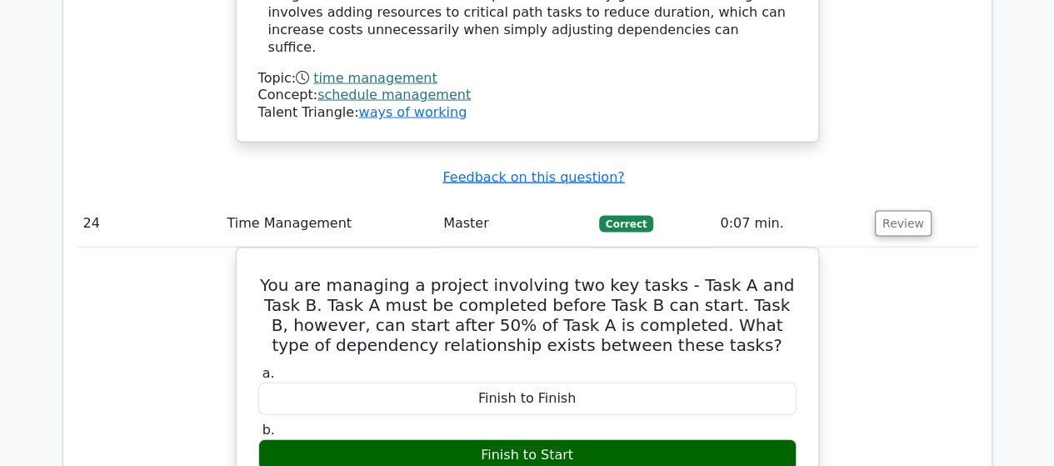
scroll to position [20839, 0]
